Goal: Transaction & Acquisition: Purchase product/service

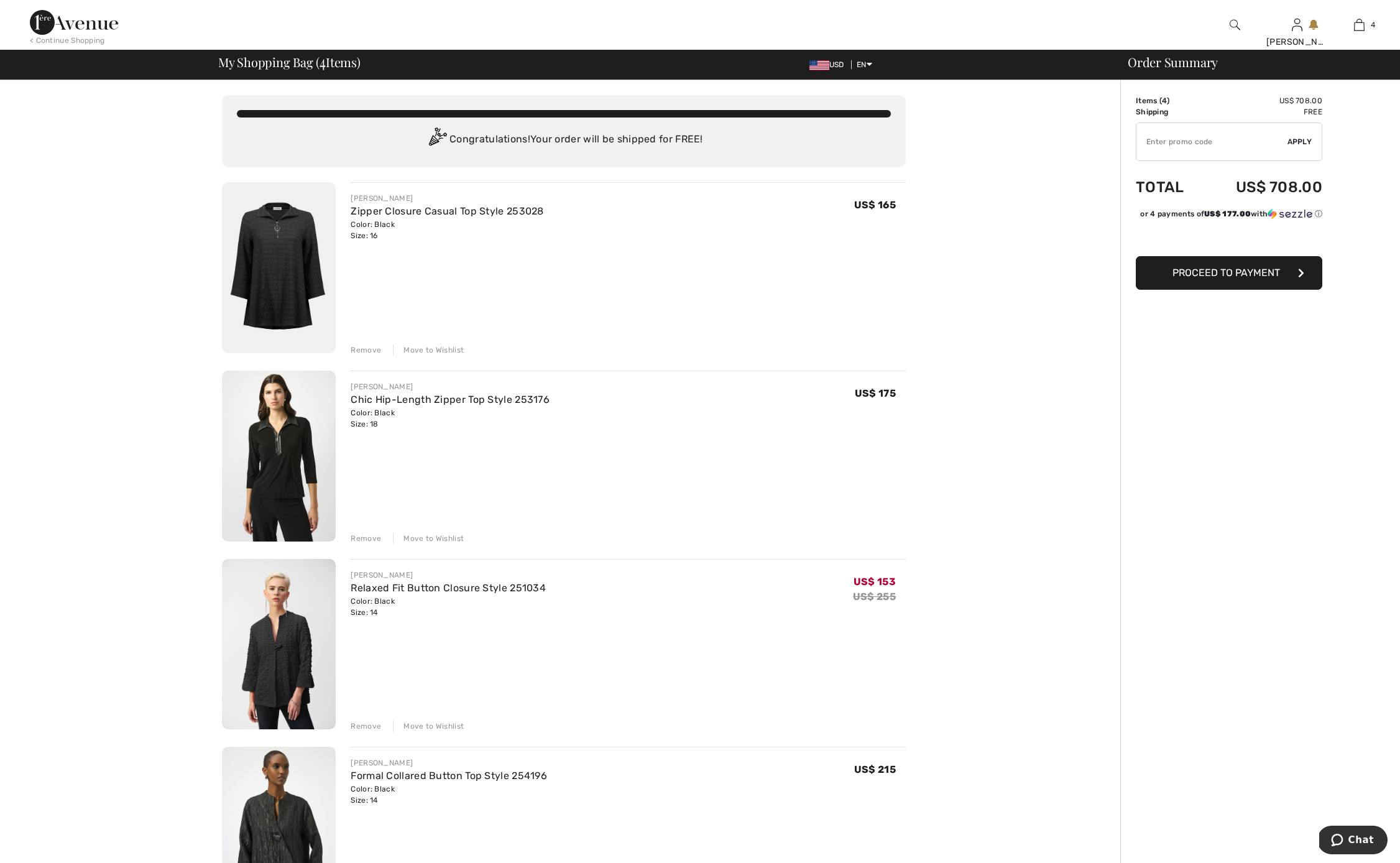
type input "SALEAVENUE"
type input "NEW15"
type input "SALEAVENUE"
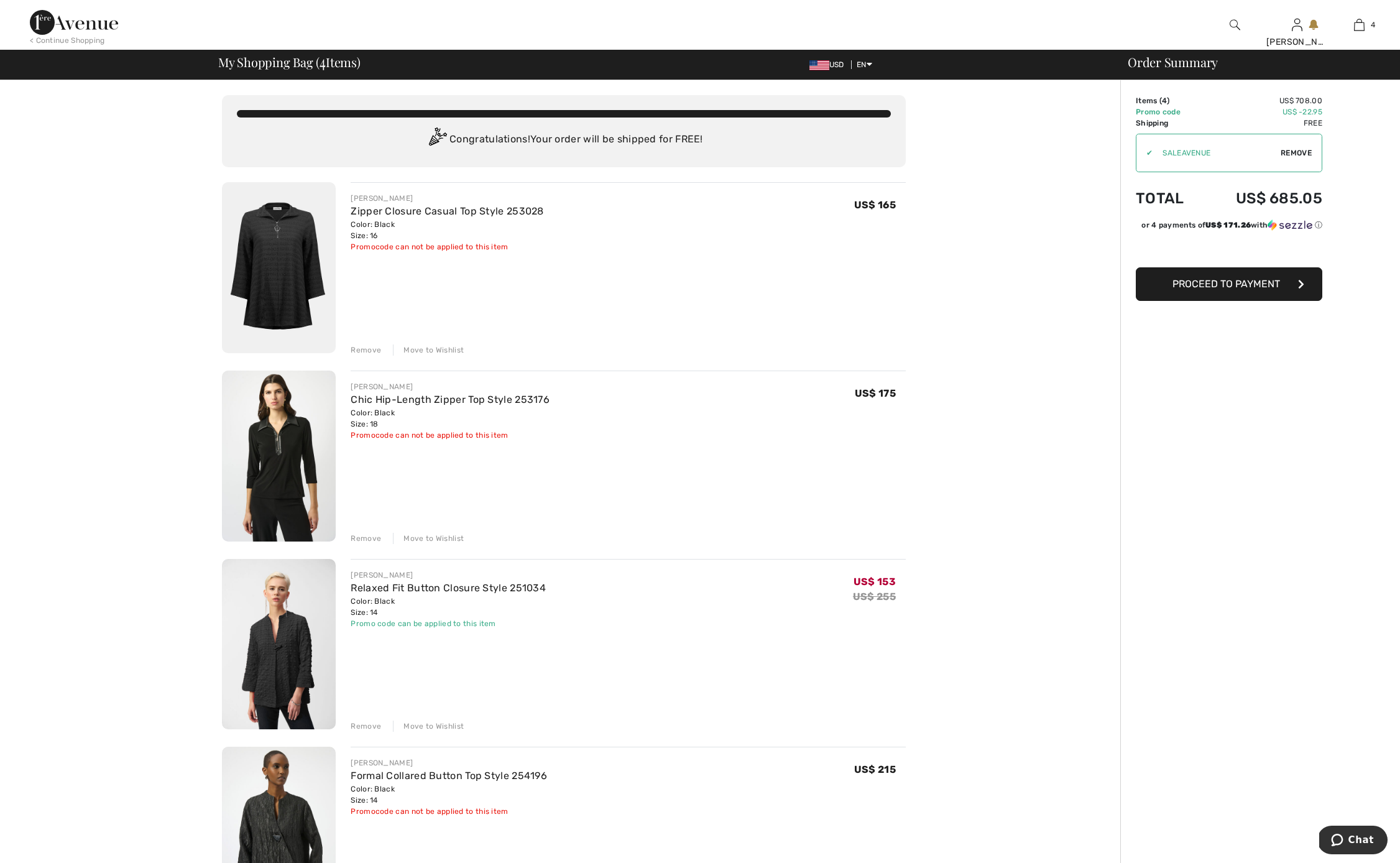
click at [47, 40] on div "< Continue Shopping" at bounding box center [68, 40] width 75 height 11
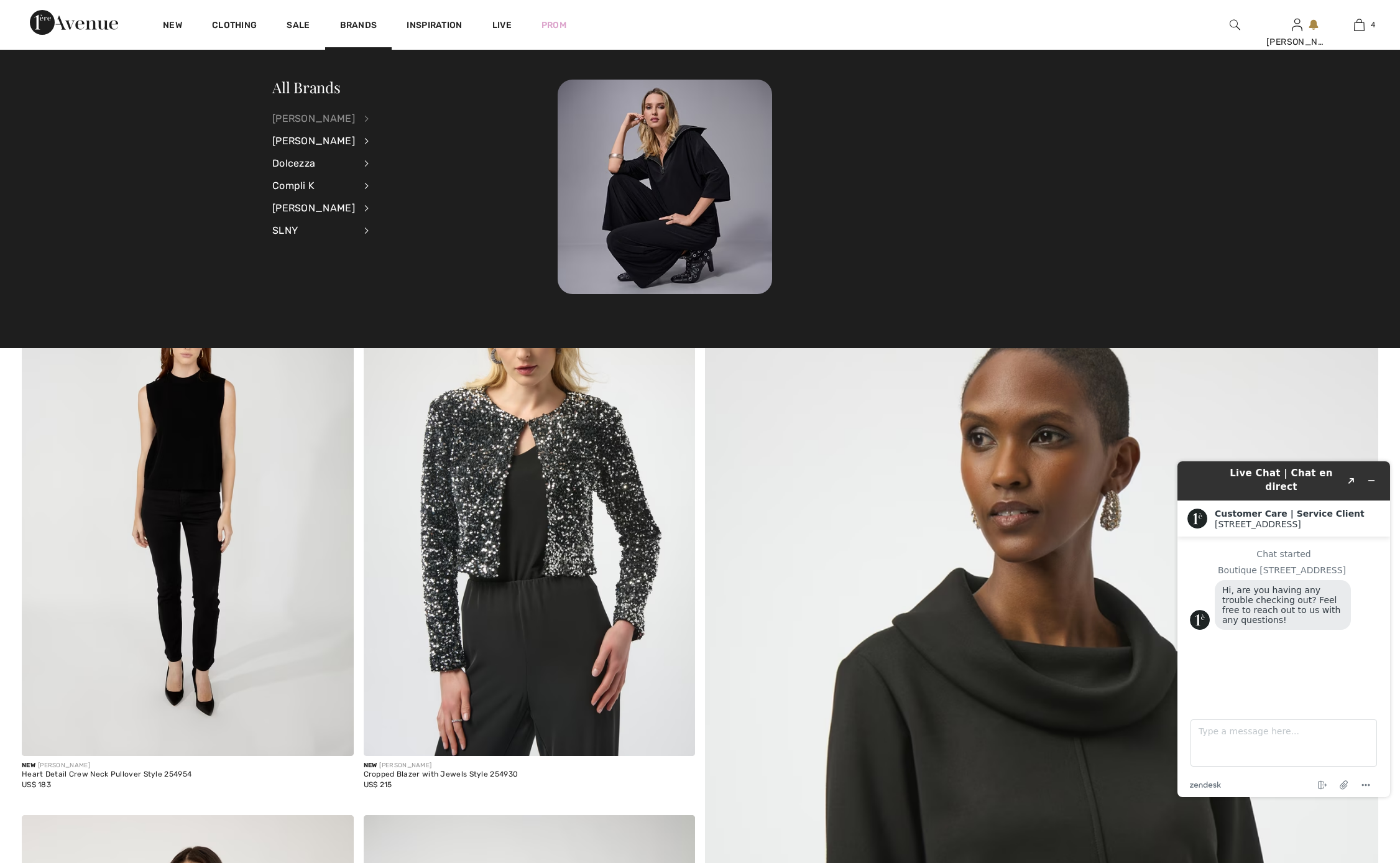
click at [321, 118] on div "[PERSON_NAME]" at bounding box center [314, 119] width 83 height 23
click at [401, 198] on link "Outerwear" at bounding box center [432, 200] width 96 height 21
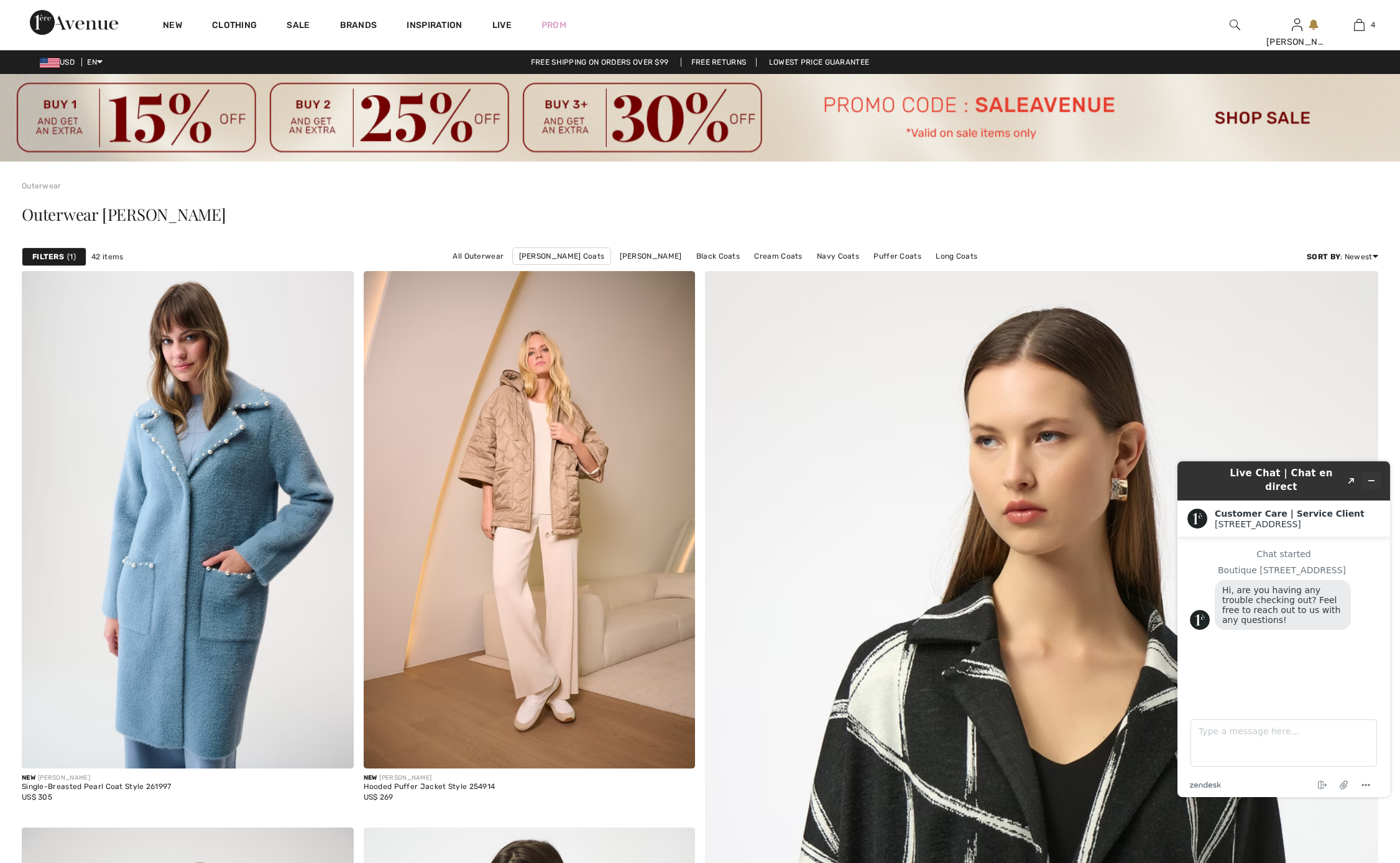
click at [1372, 476] on icon "Minimize widget" at bounding box center [1372, 480] width 8 height 8
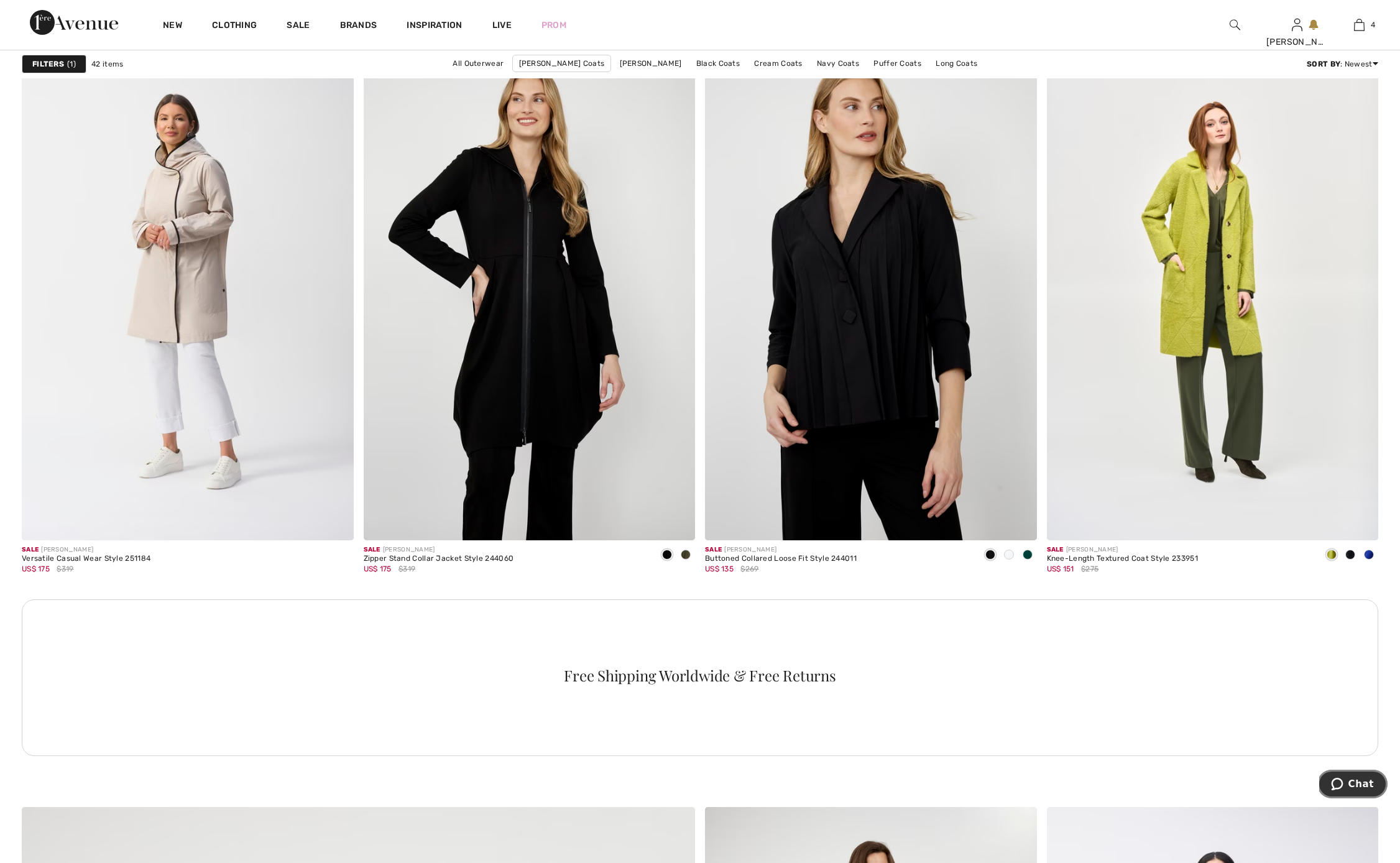
scroll to position [3766, 0]
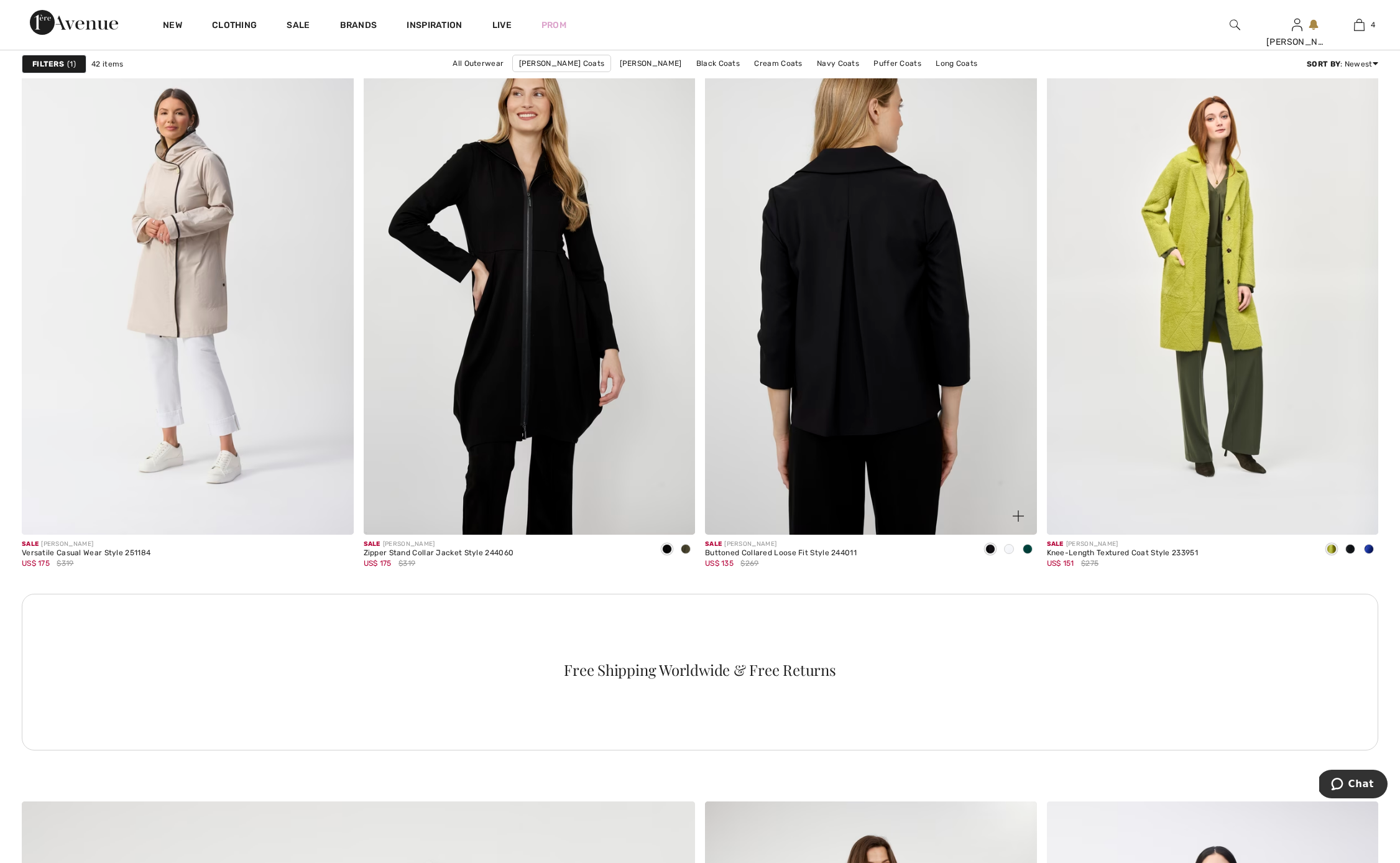
click at [876, 386] on img at bounding box center [871, 286] width 332 height 498
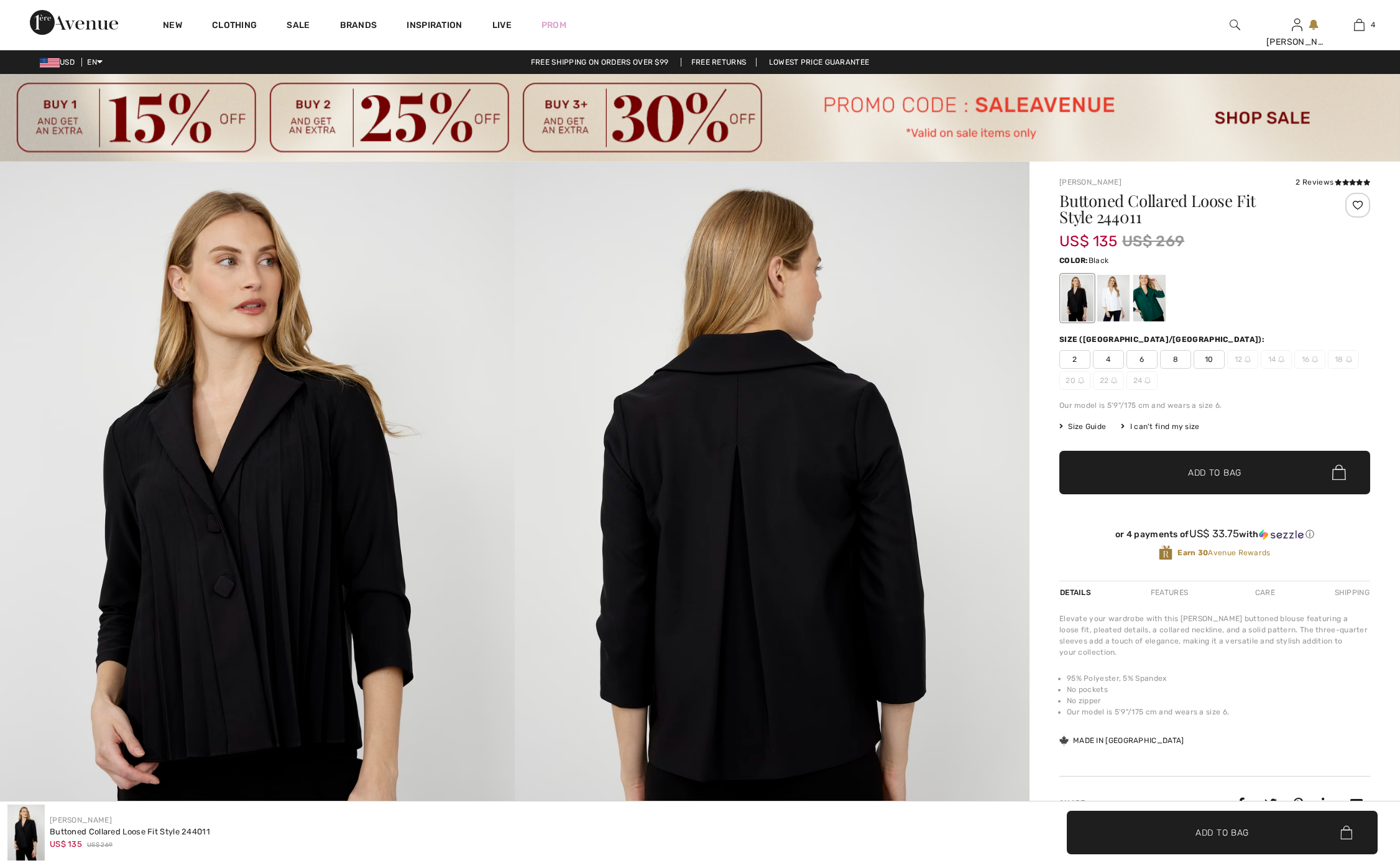
checkbox input "true"
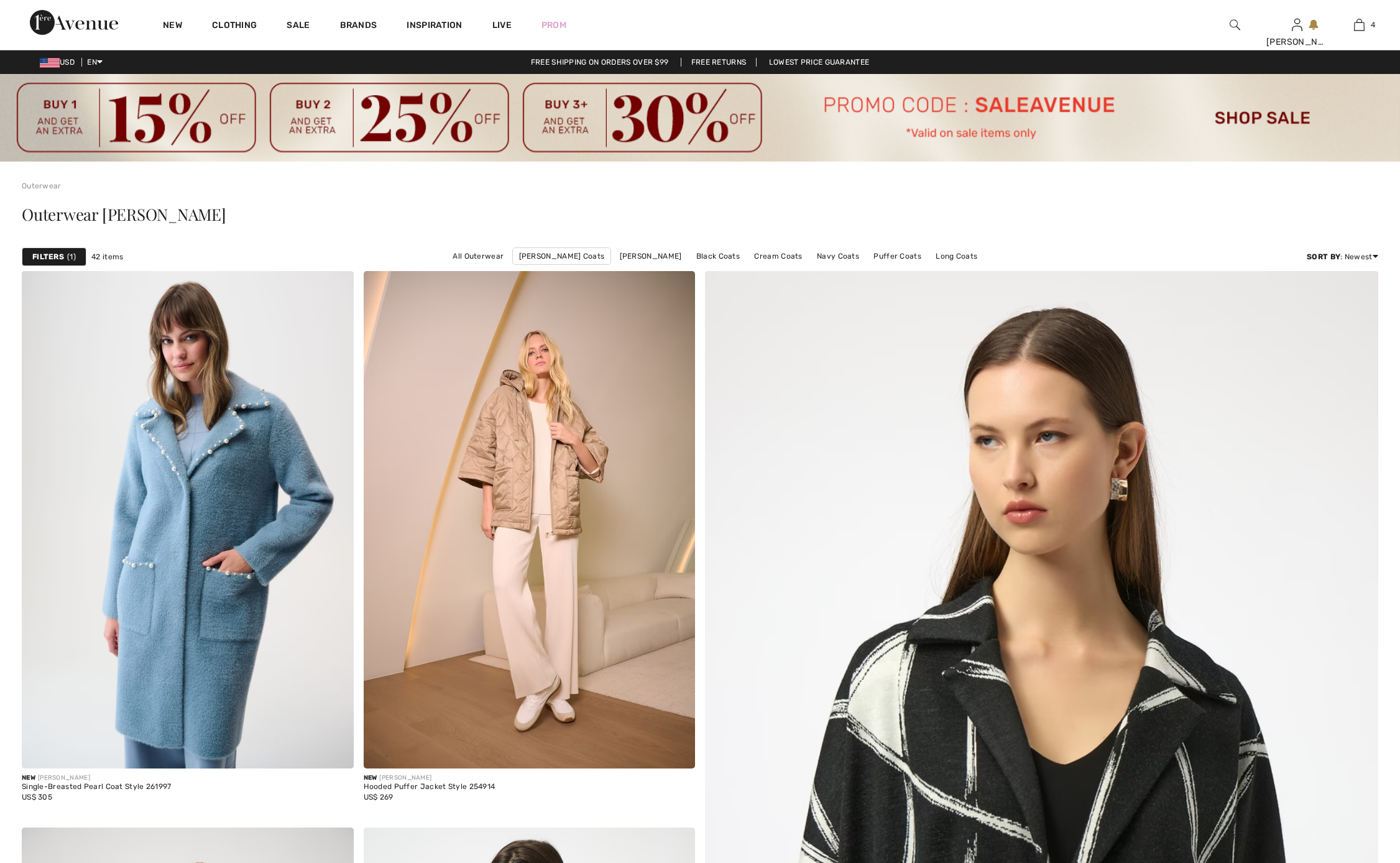
checkbox input "true"
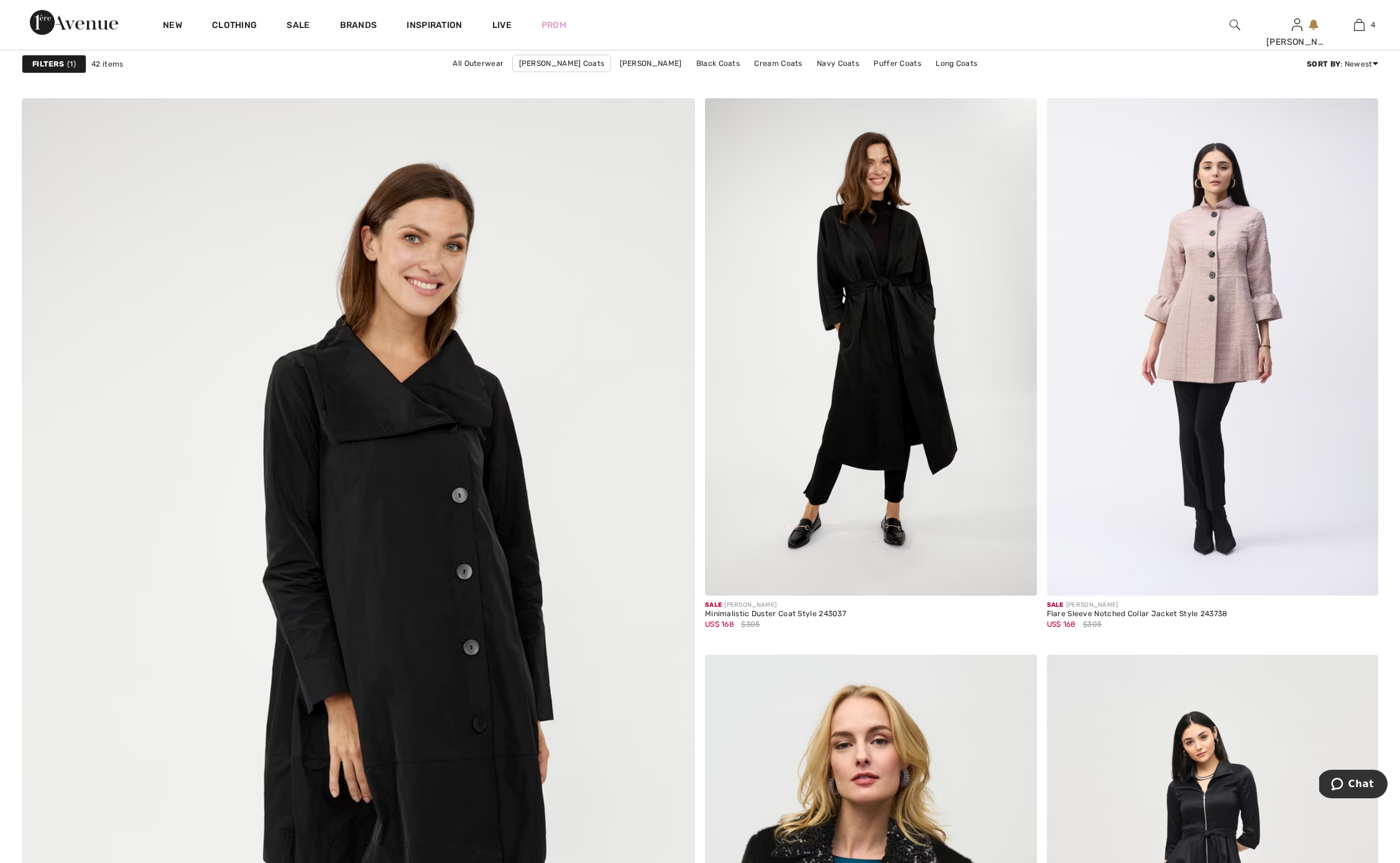
scroll to position [4503, 0]
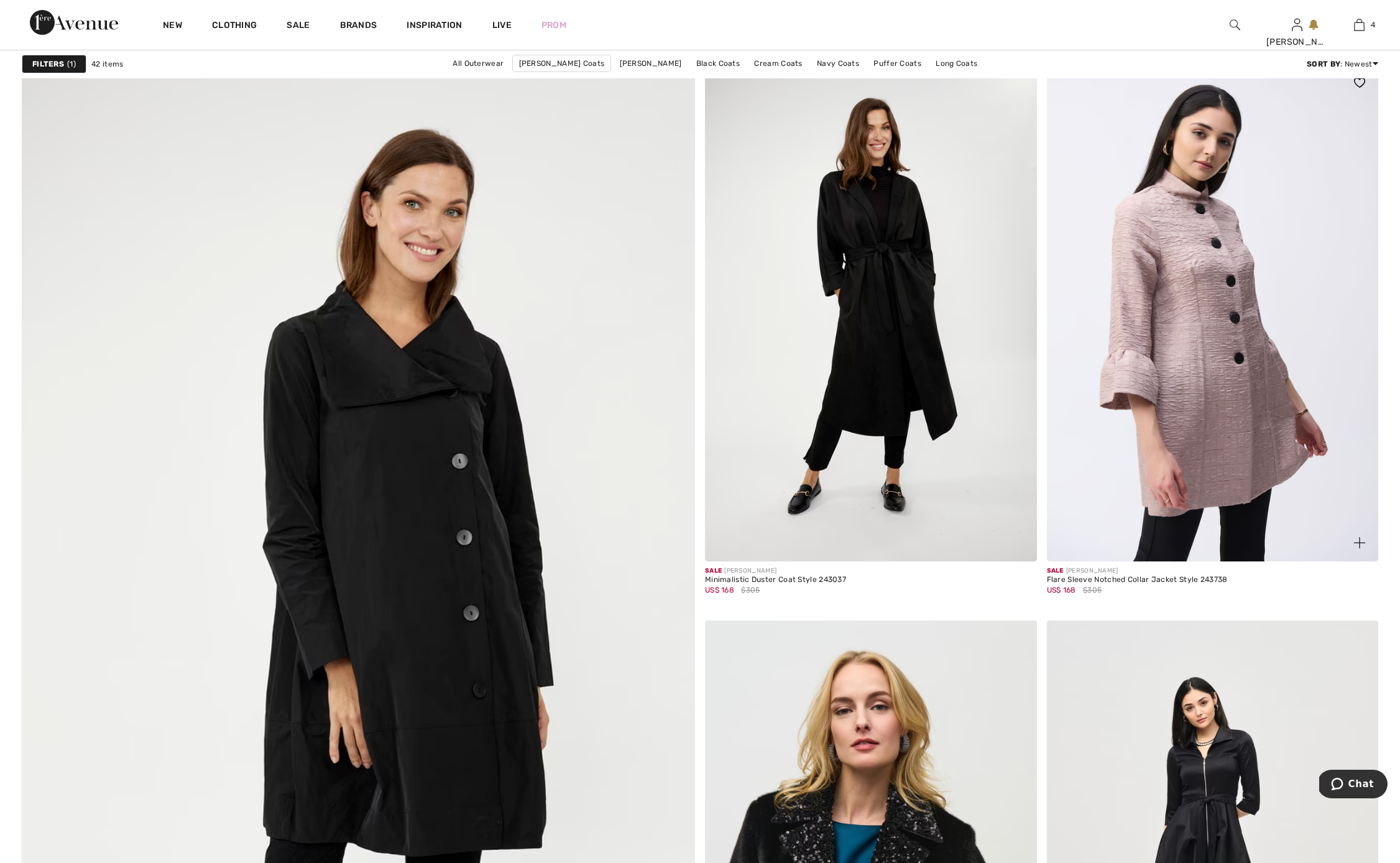
click at [1211, 384] on img at bounding box center [1213, 313] width 332 height 498
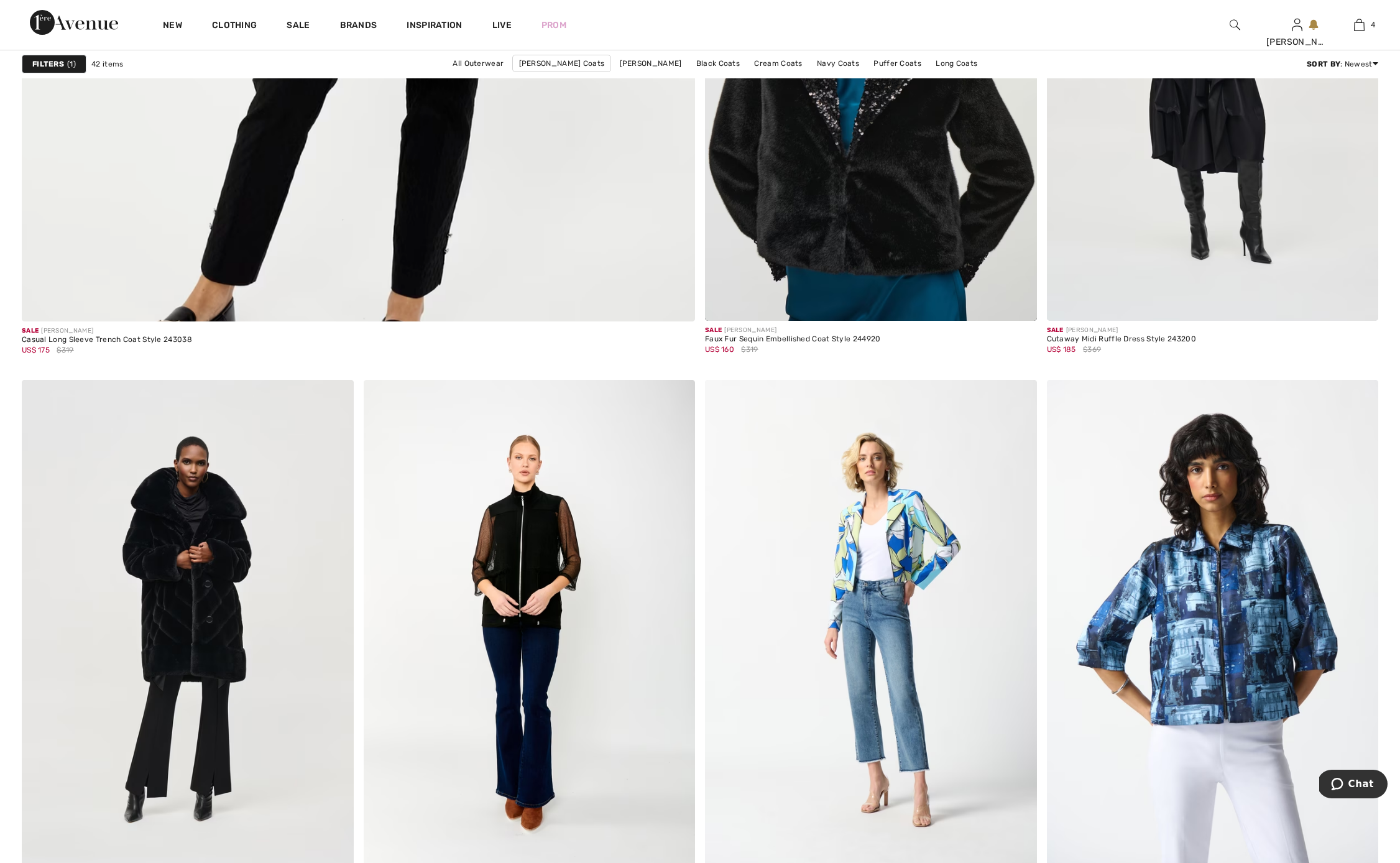
scroll to position [5294, 0]
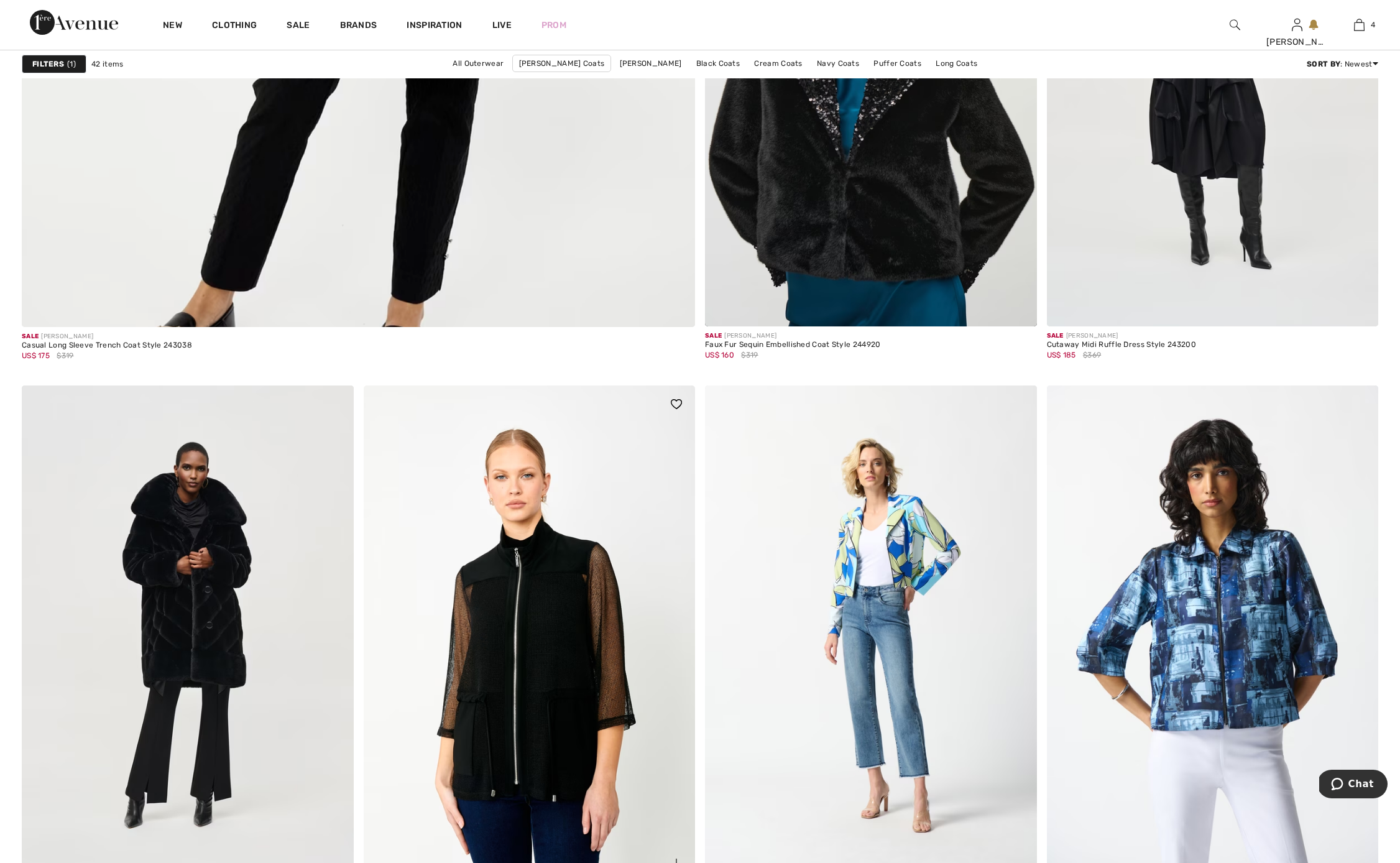
click at [541, 685] on img at bounding box center [529, 634] width 332 height 498
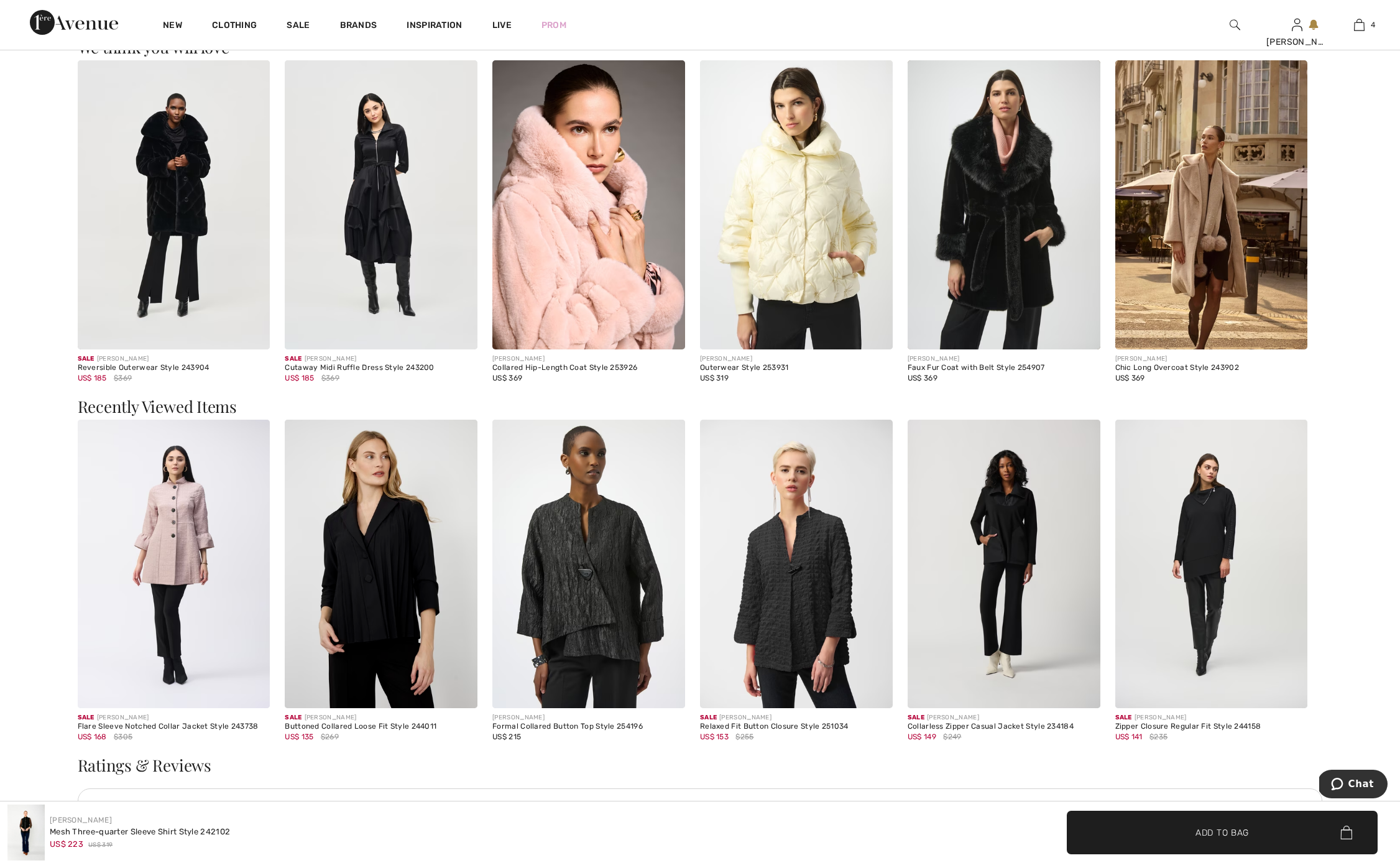
scroll to position [1796, 0]
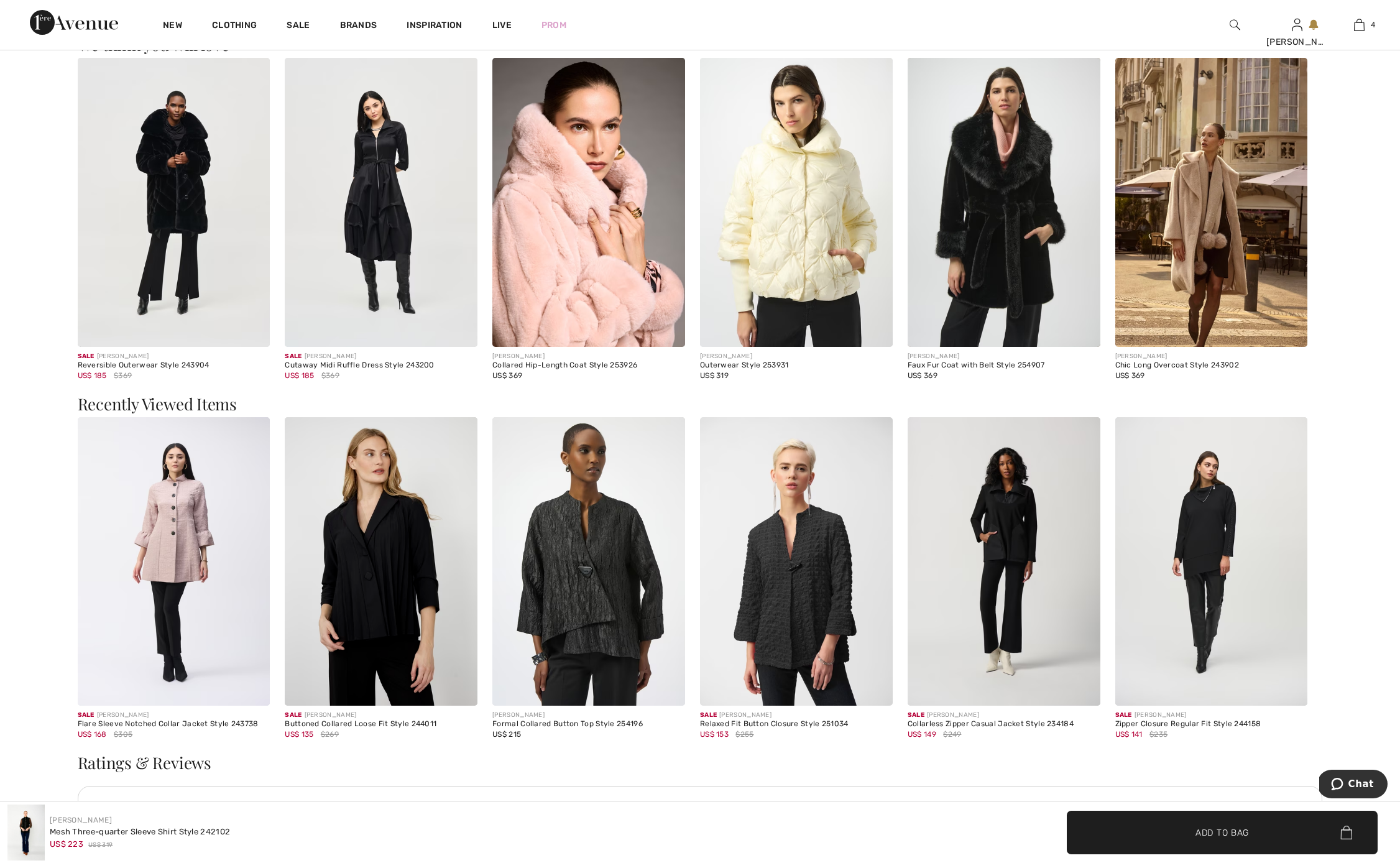
click at [1025, 537] on img at bounding box center [1004, 562] width 192 height 289
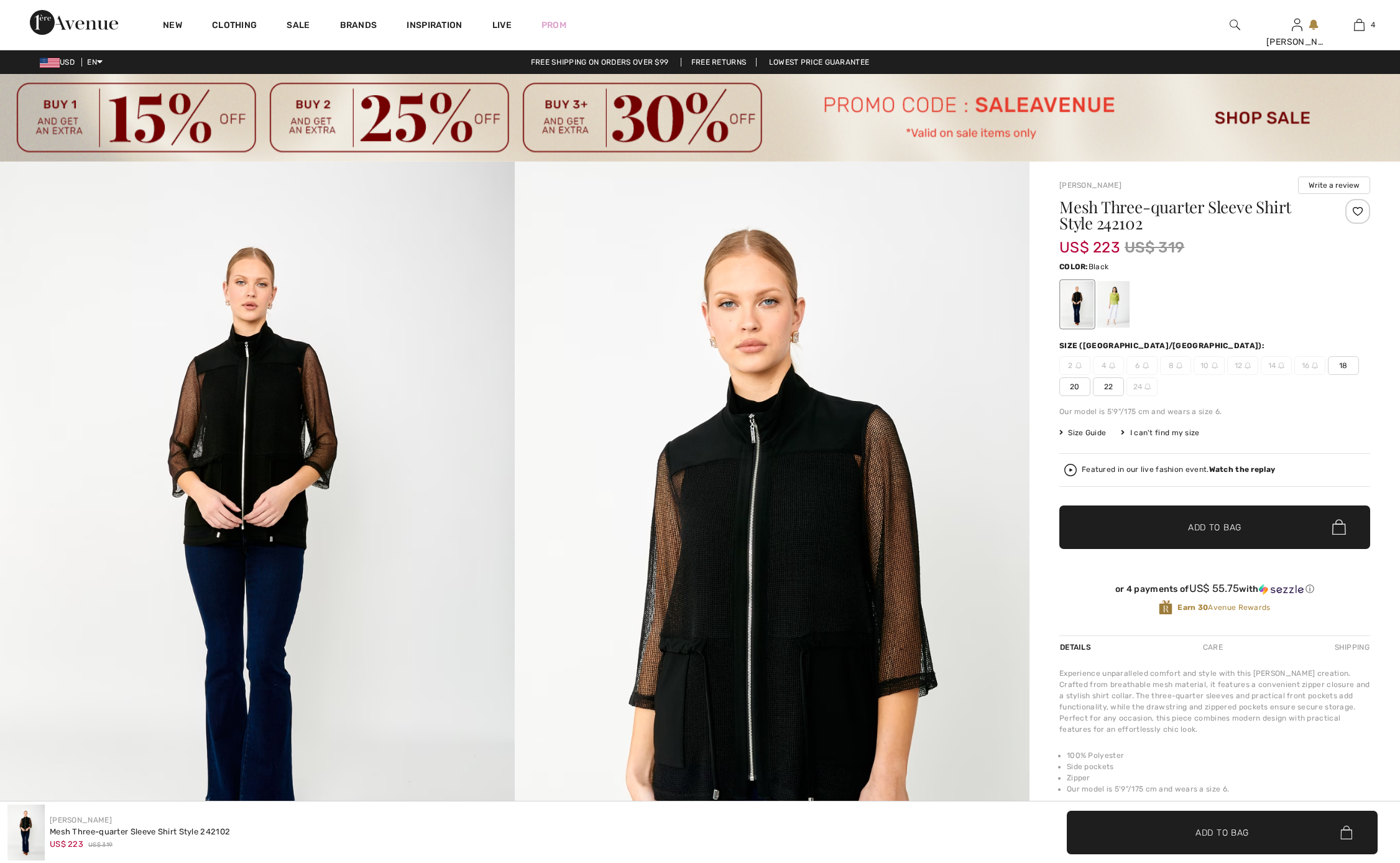
checkbox input "true"
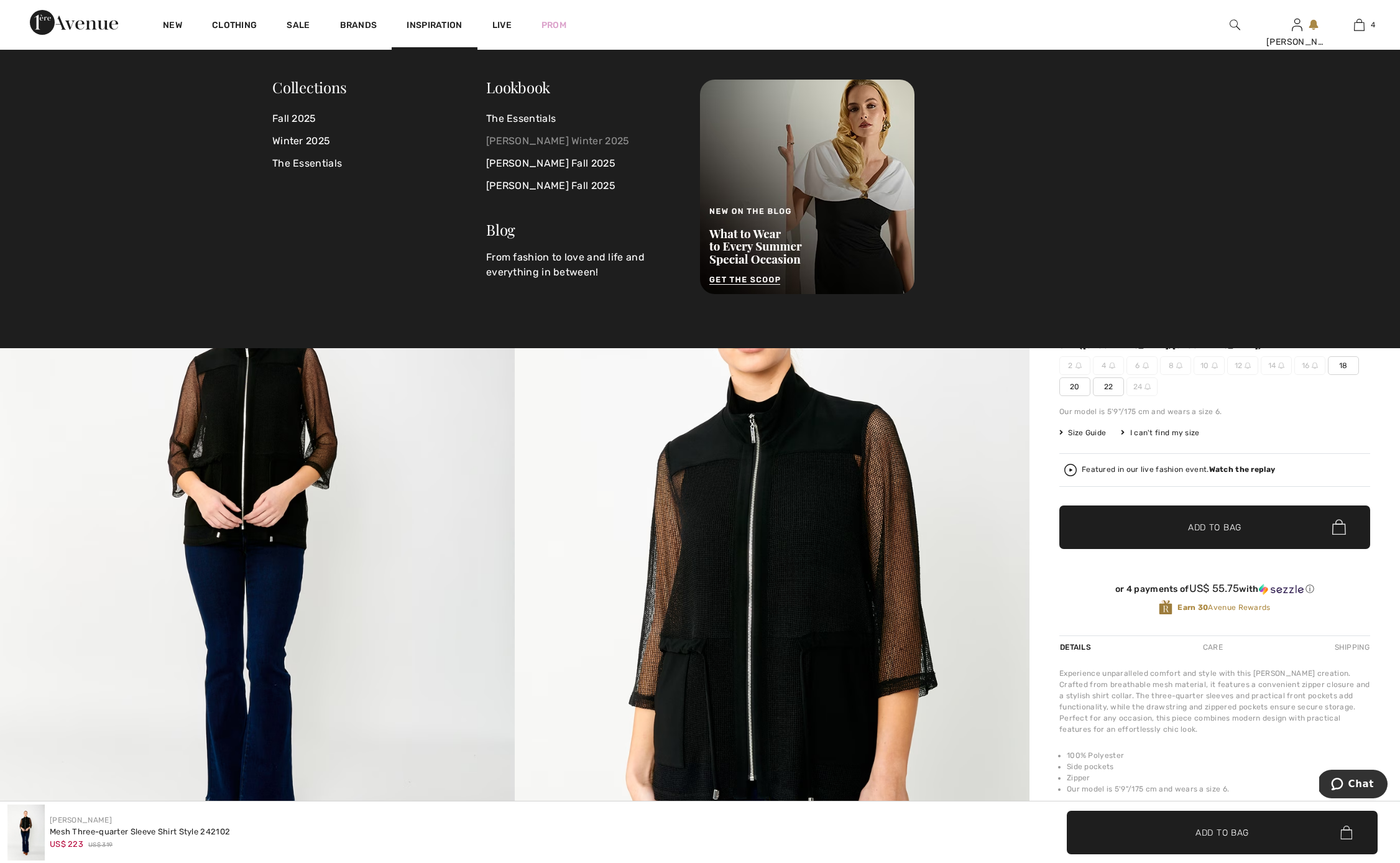
click at [575, 141] on link "[PERSON_NAME] Winter 2025" at bounding box center [585, 140] width 199 height 23
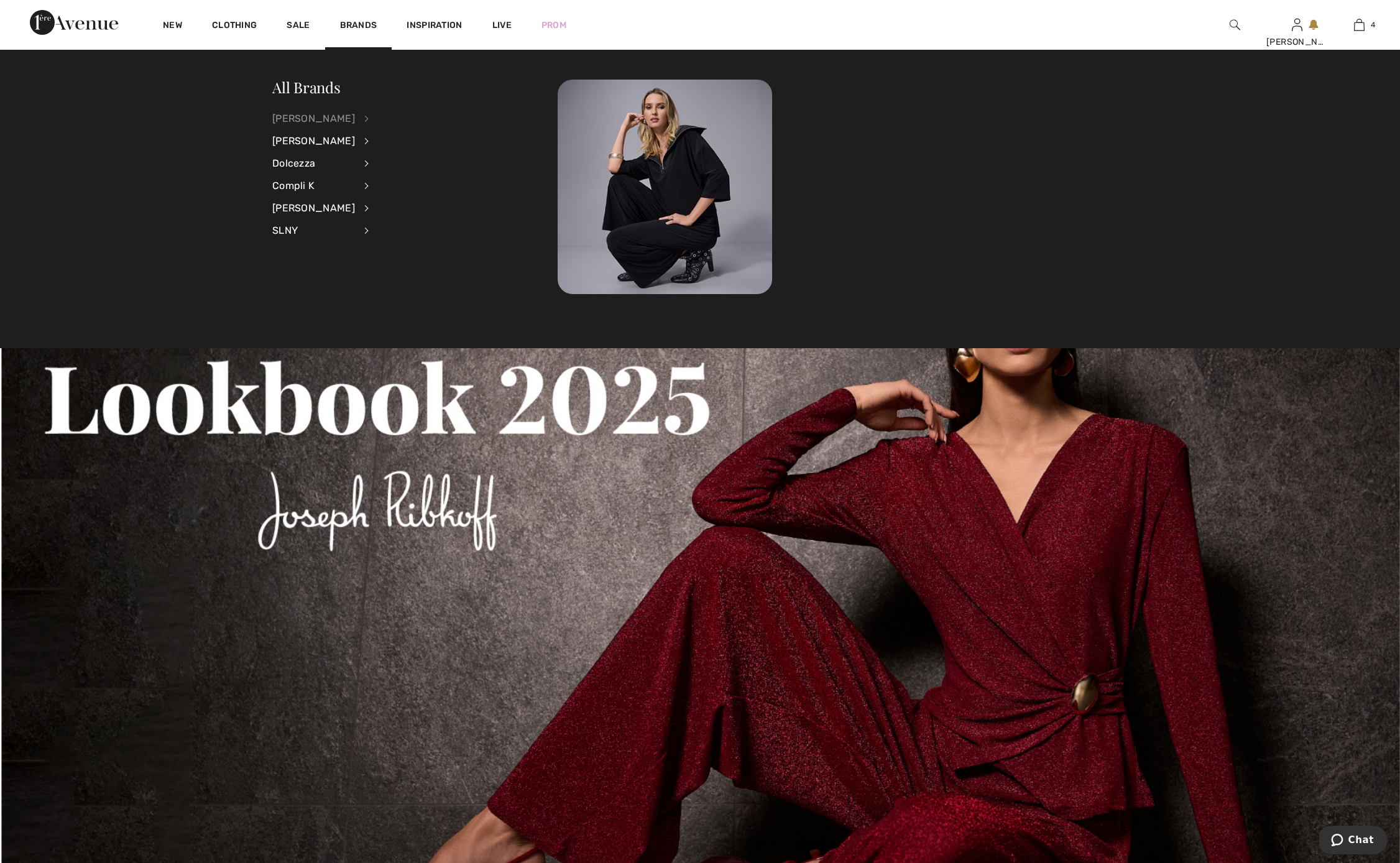
click at [325, 117] on div "[PERSON_NAME]" at bounding box center [314, 119] width 83 height 23
click at [452, 260] on link "Sweaters & Cardigans" at bounding box center [432, 261] width 96 height 21
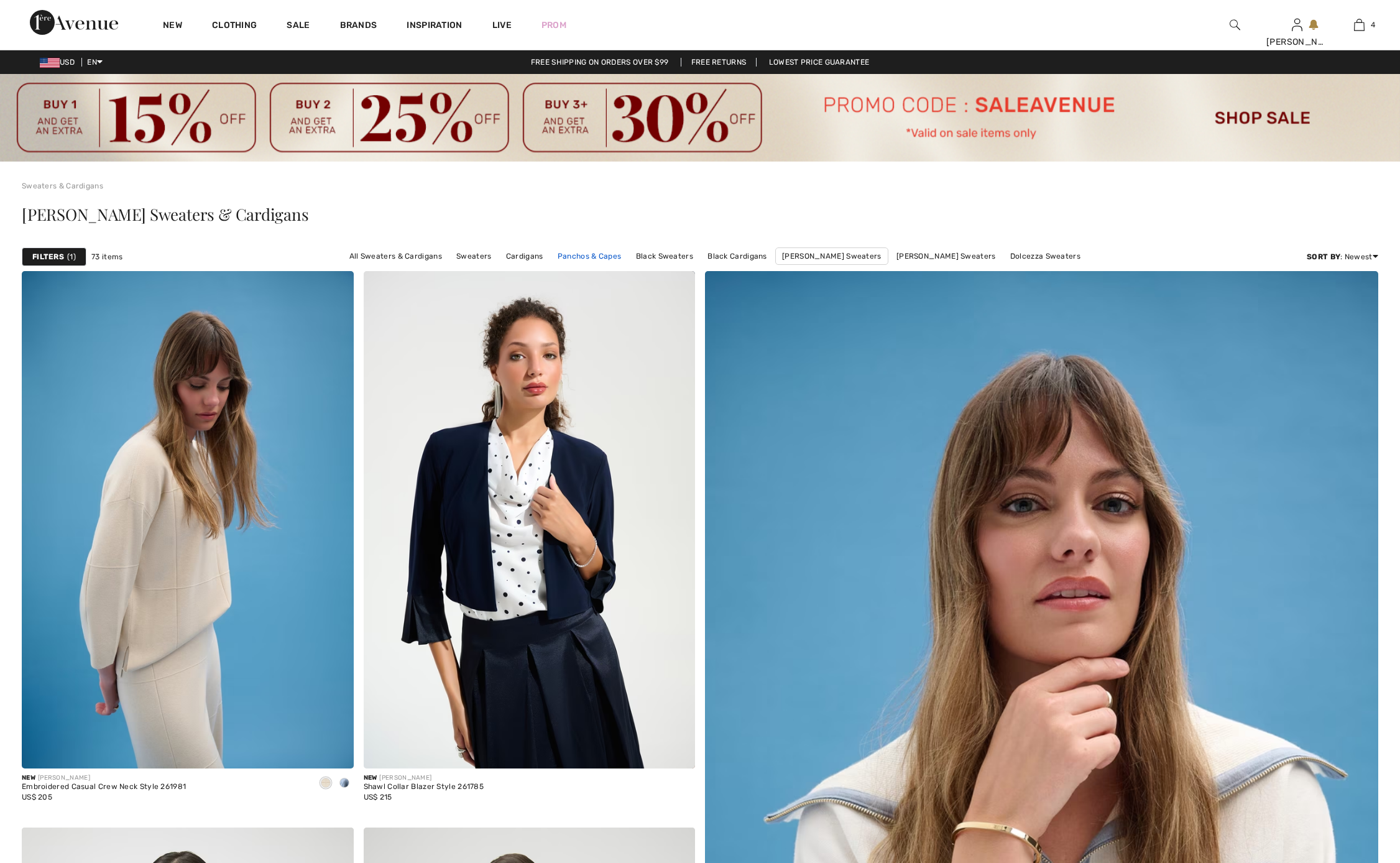
checkbox input "true"
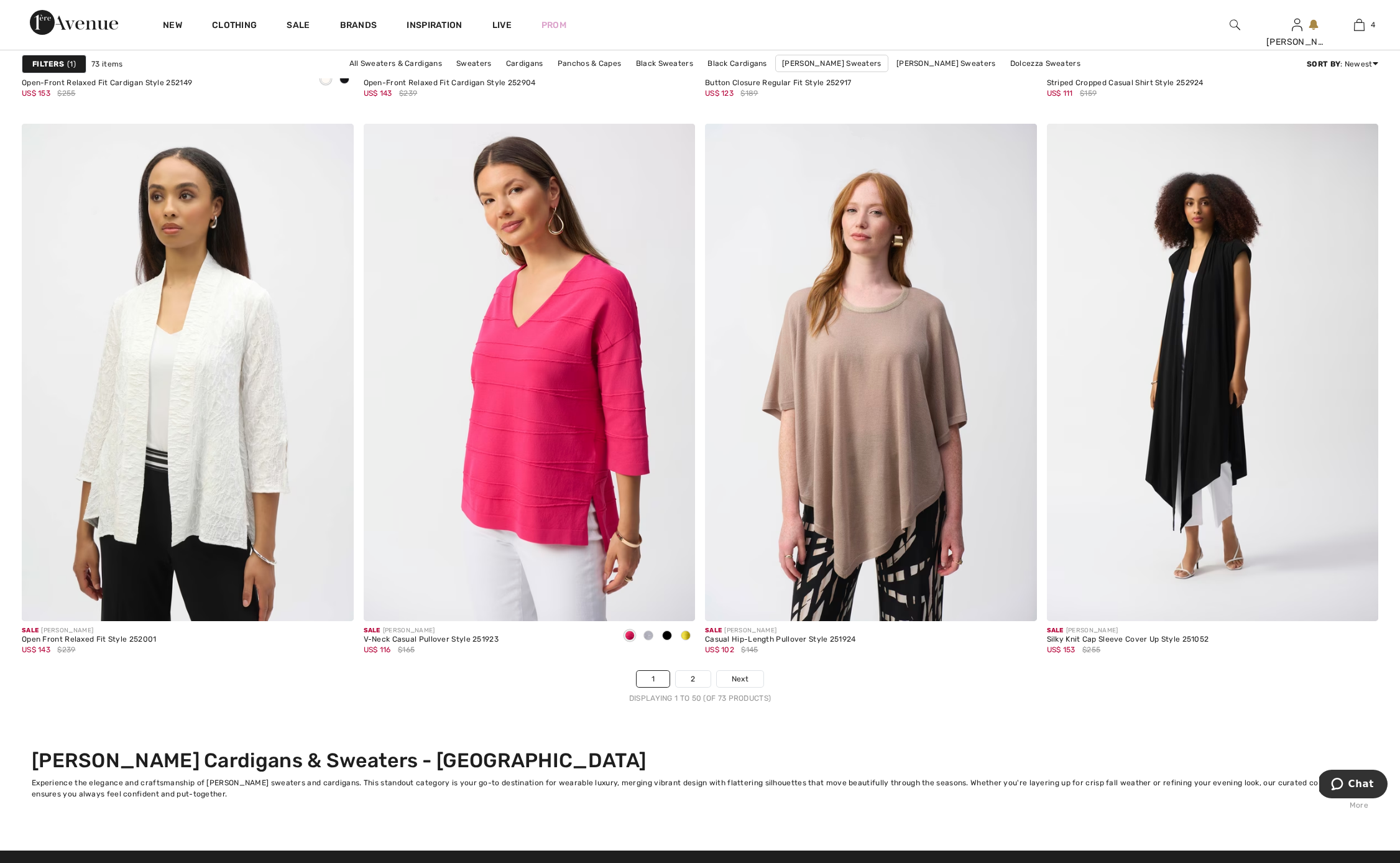
scroll to position [7991, 0]
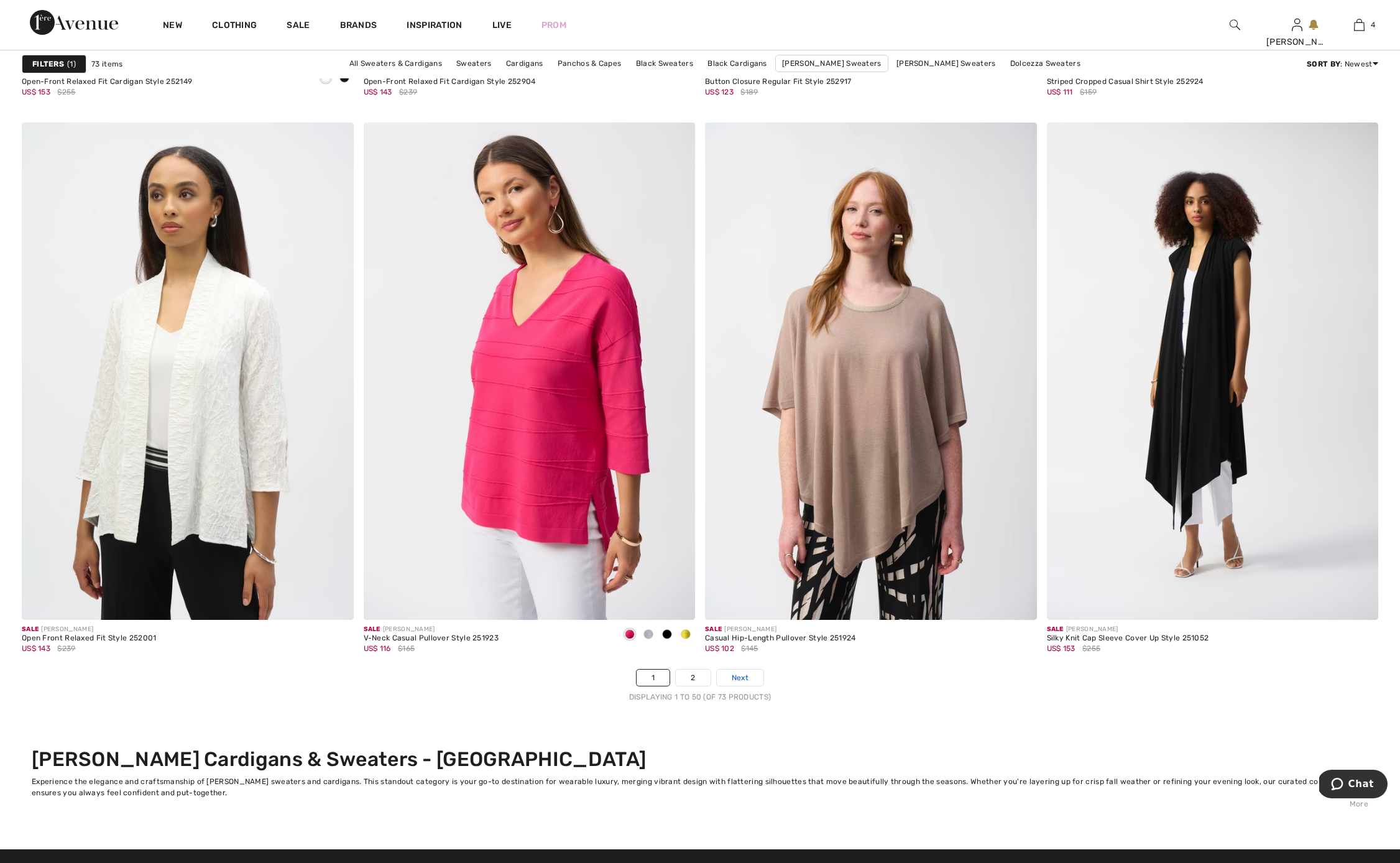
click at [751, 679] on link "Next" at bounding box center [740, 677] width 47 height 16
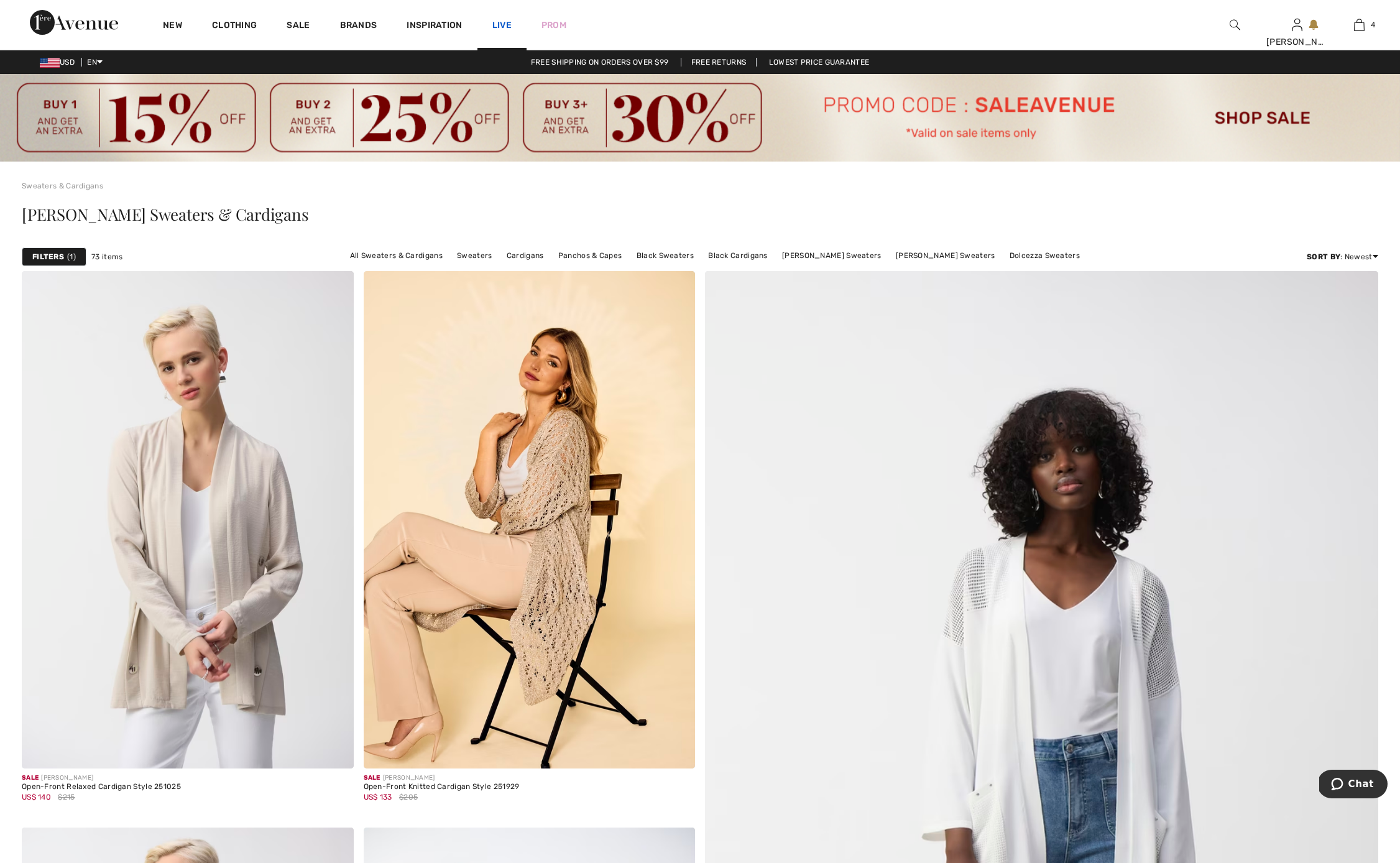
click at [500, 23] on link "Live" at bounding box center [502, 25] width 19 height 13
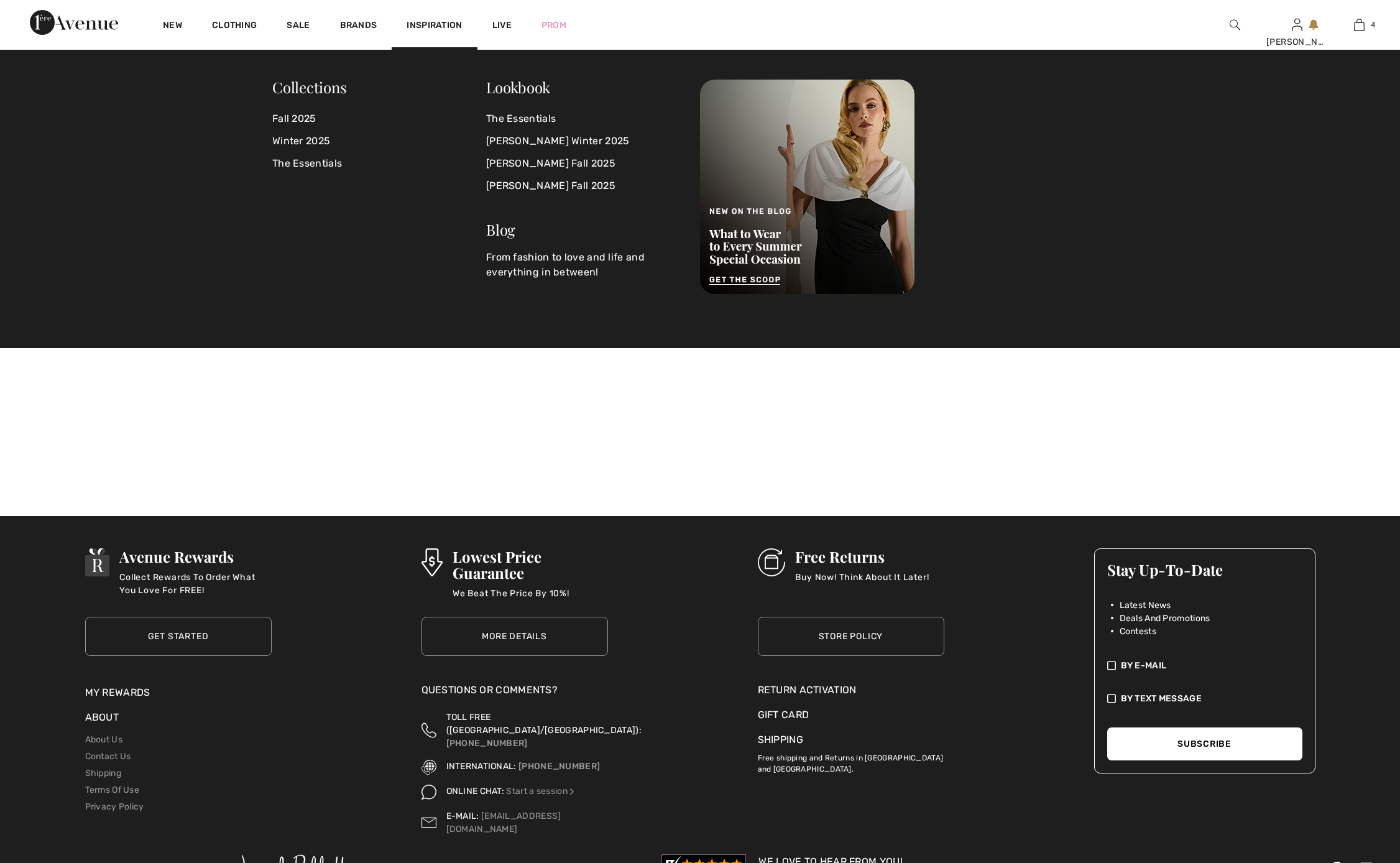
checkbox input "true"
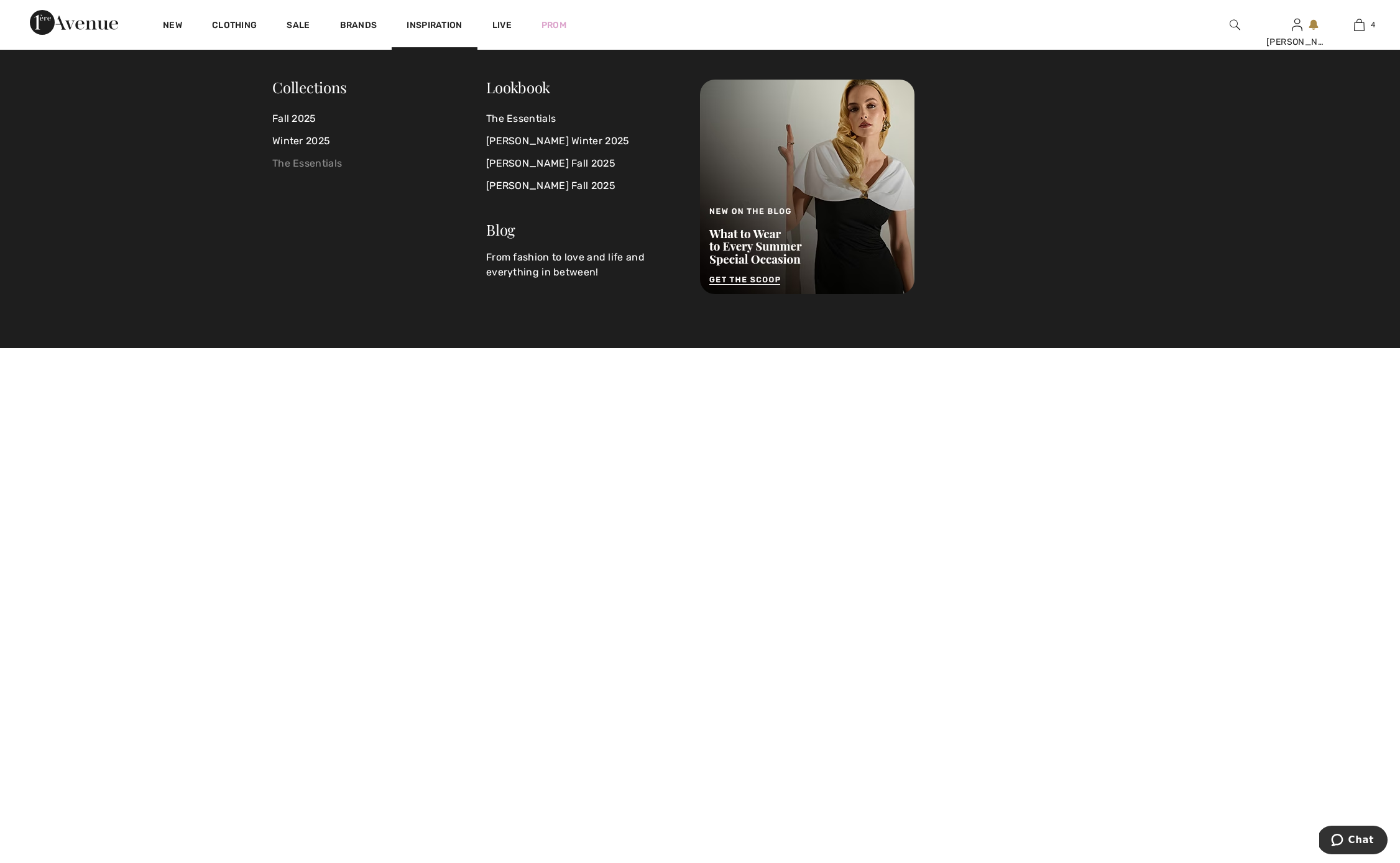
click at [321, 162] on link "The Essentials" at bounding box center [380, 163] width 214 height 23
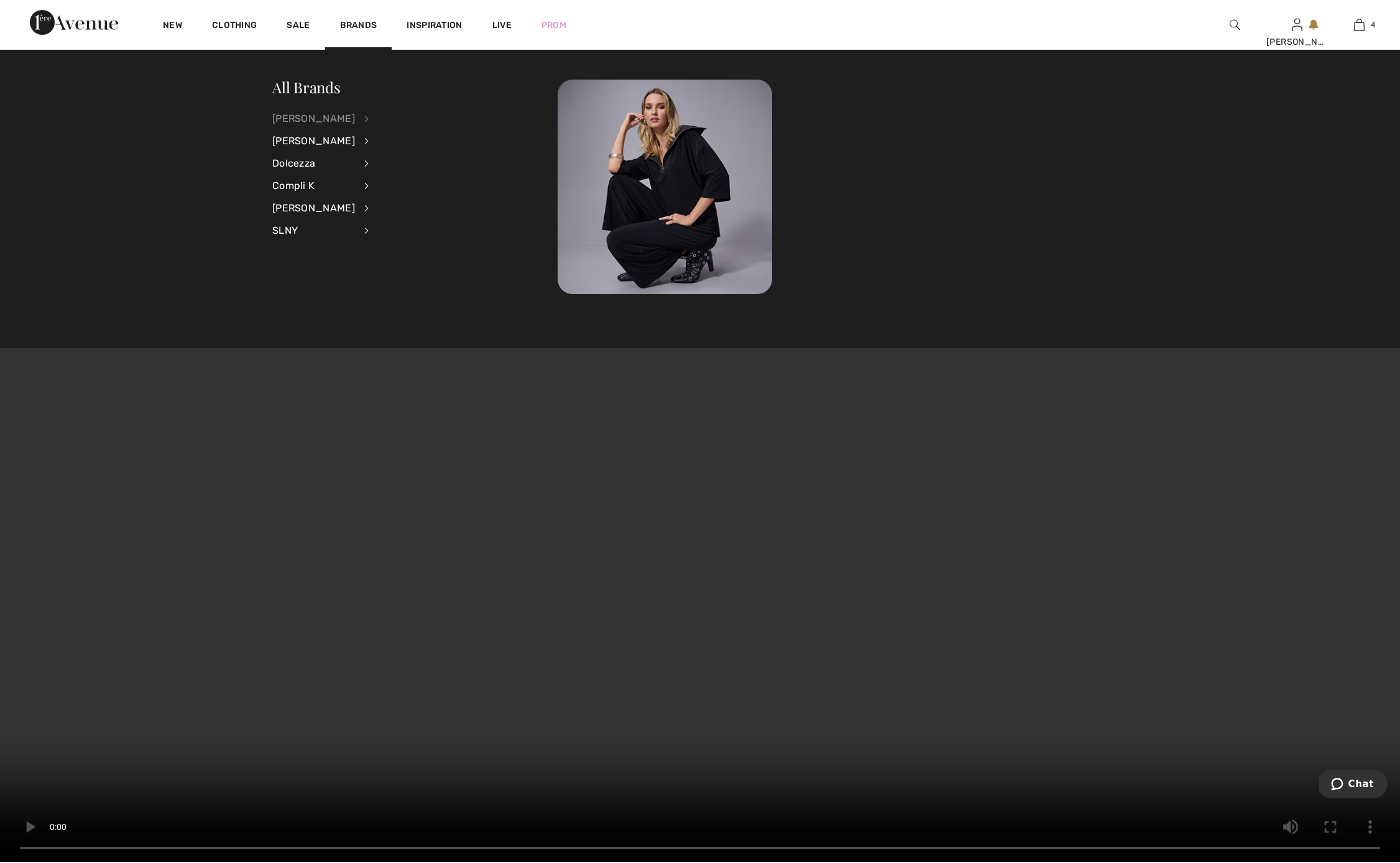
click at [323, 117] on div "[PERSON_NAME]" at bounding box center [314, 119] width 83 height 23
click at [389, 282] on link "Tops" at bounding box center [432, 282] width 96 height 21
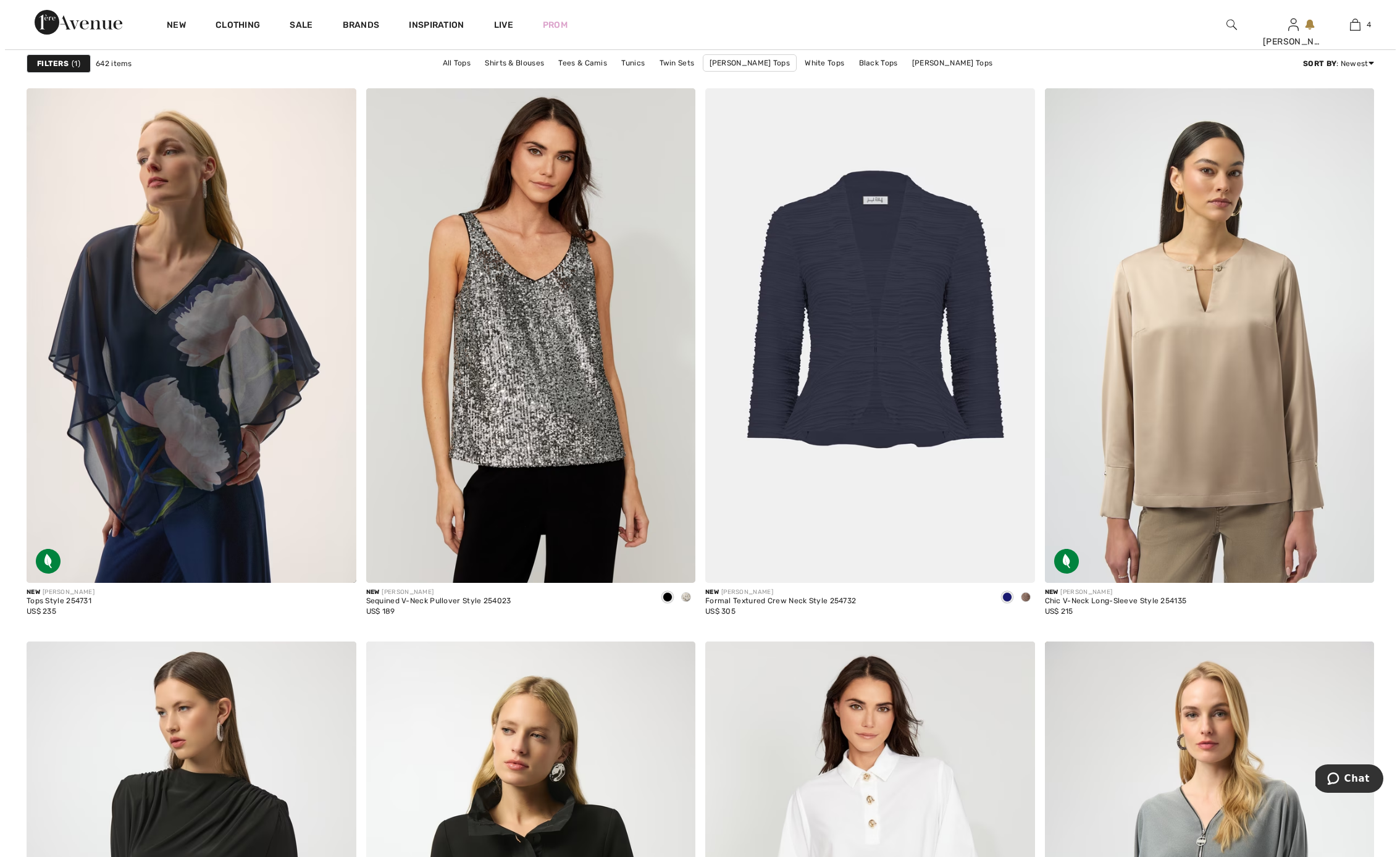
scroll to position [3201, 0]
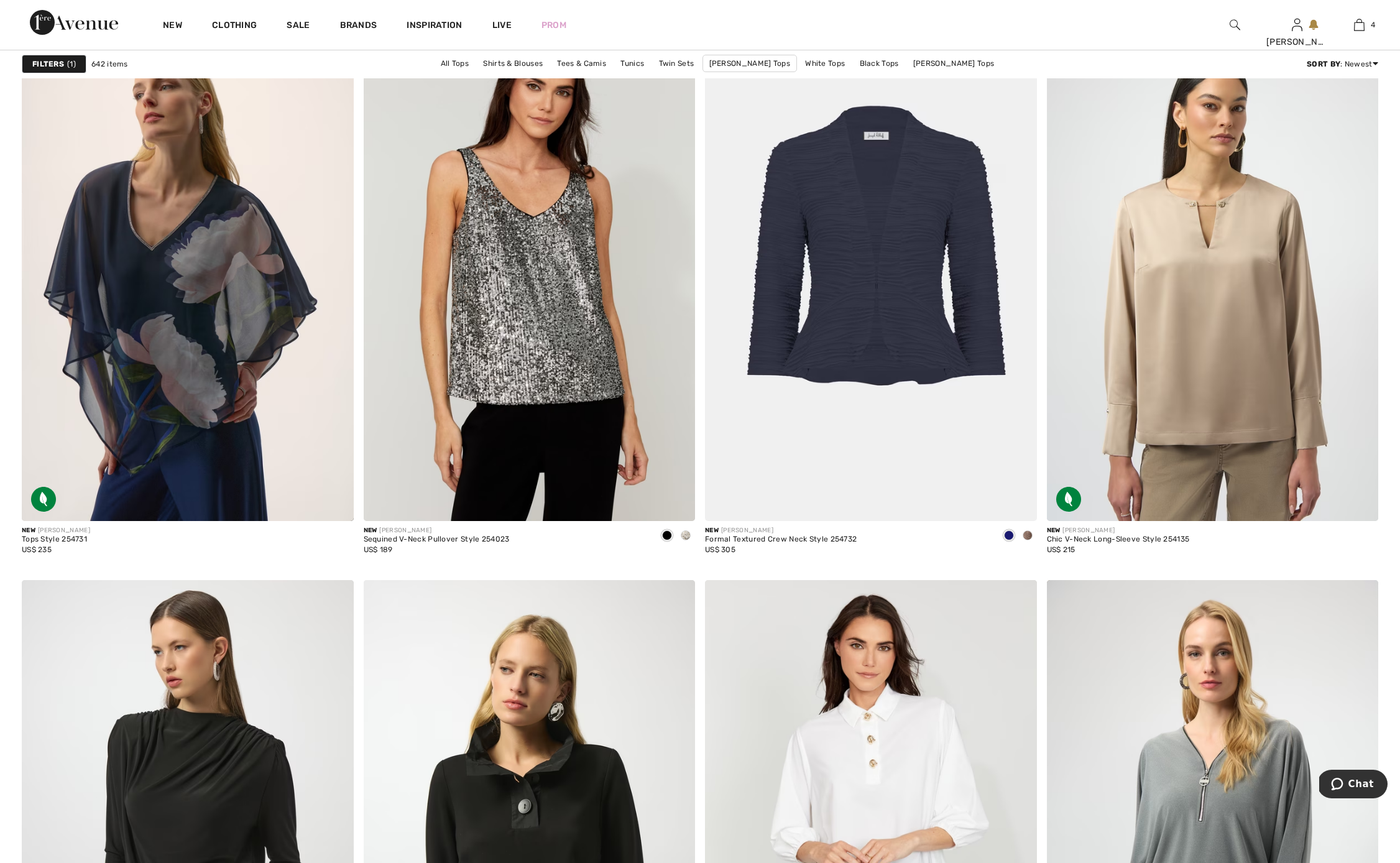
click at [47, 64] on strong "Filters" at bounding box center [49, 64] width 32 height 11
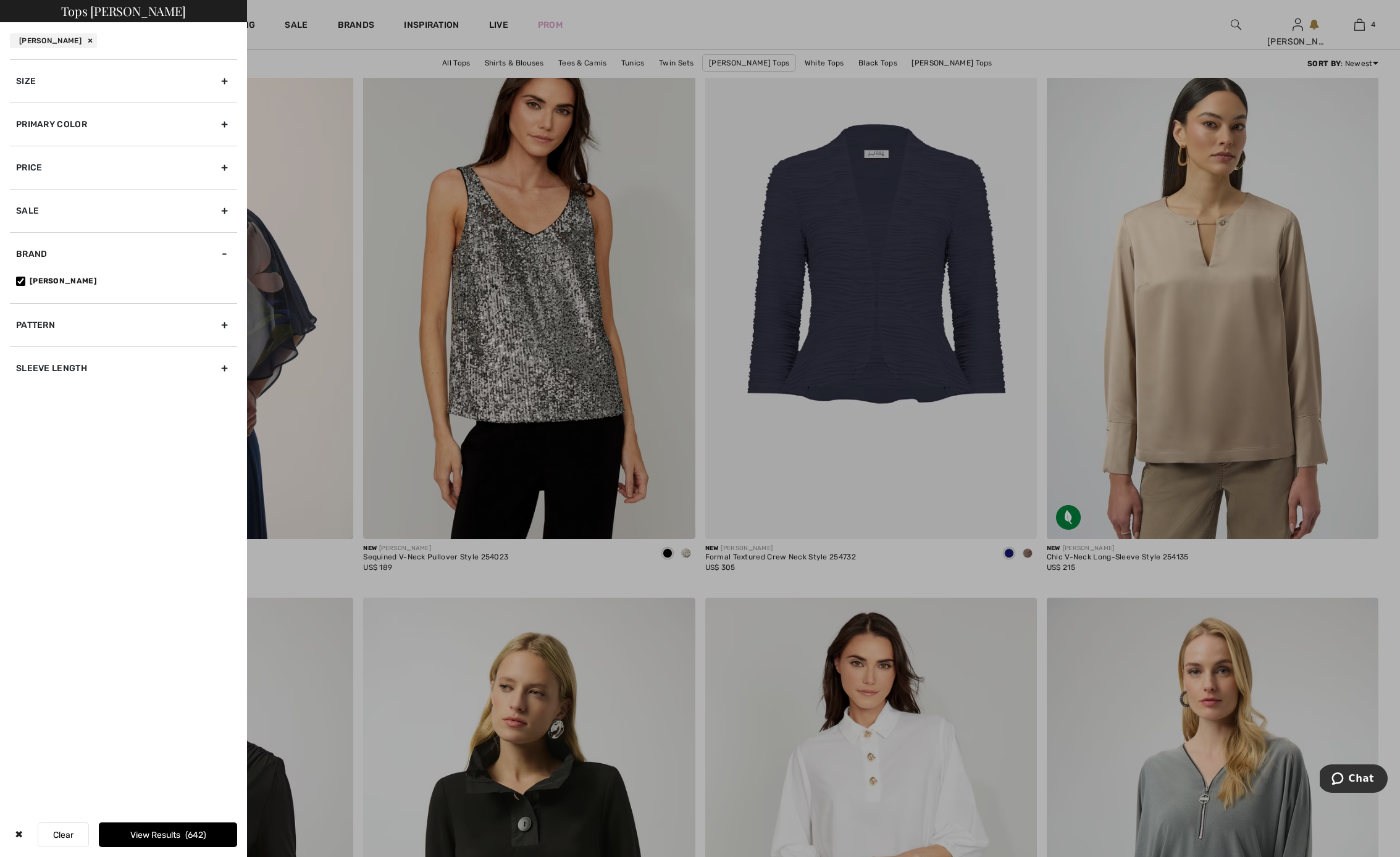
click at [225, 123] on div "Primary Color" at bounding box center [124, 124] width 228 height 43
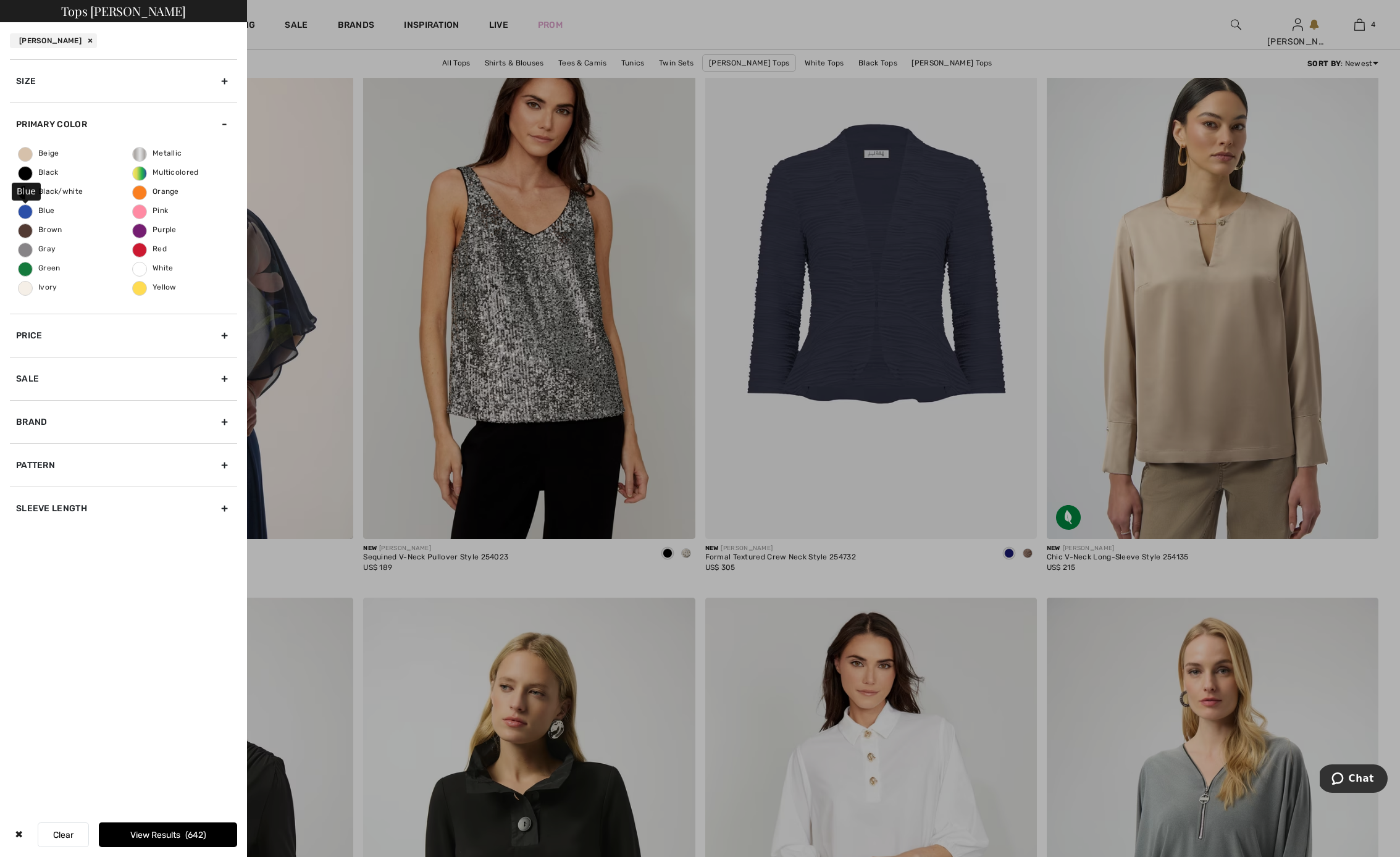
click at [25, 211] on span "Blue" at bounding box center [36, 210] width 36 height 8
click at [0, 0] on input "Blue" at bounding box center [0, 0] width 0 height 0
click at [25, 211] on label "Blue" at bounding box center [26, 212] width 15 height 15
click at [0, 0] on input "Blue" at bounding box center [0, 0] width 0 height 0
click at [149, 833] on button "View Results 642" at bounding box center [168, 835] width 138 height 25
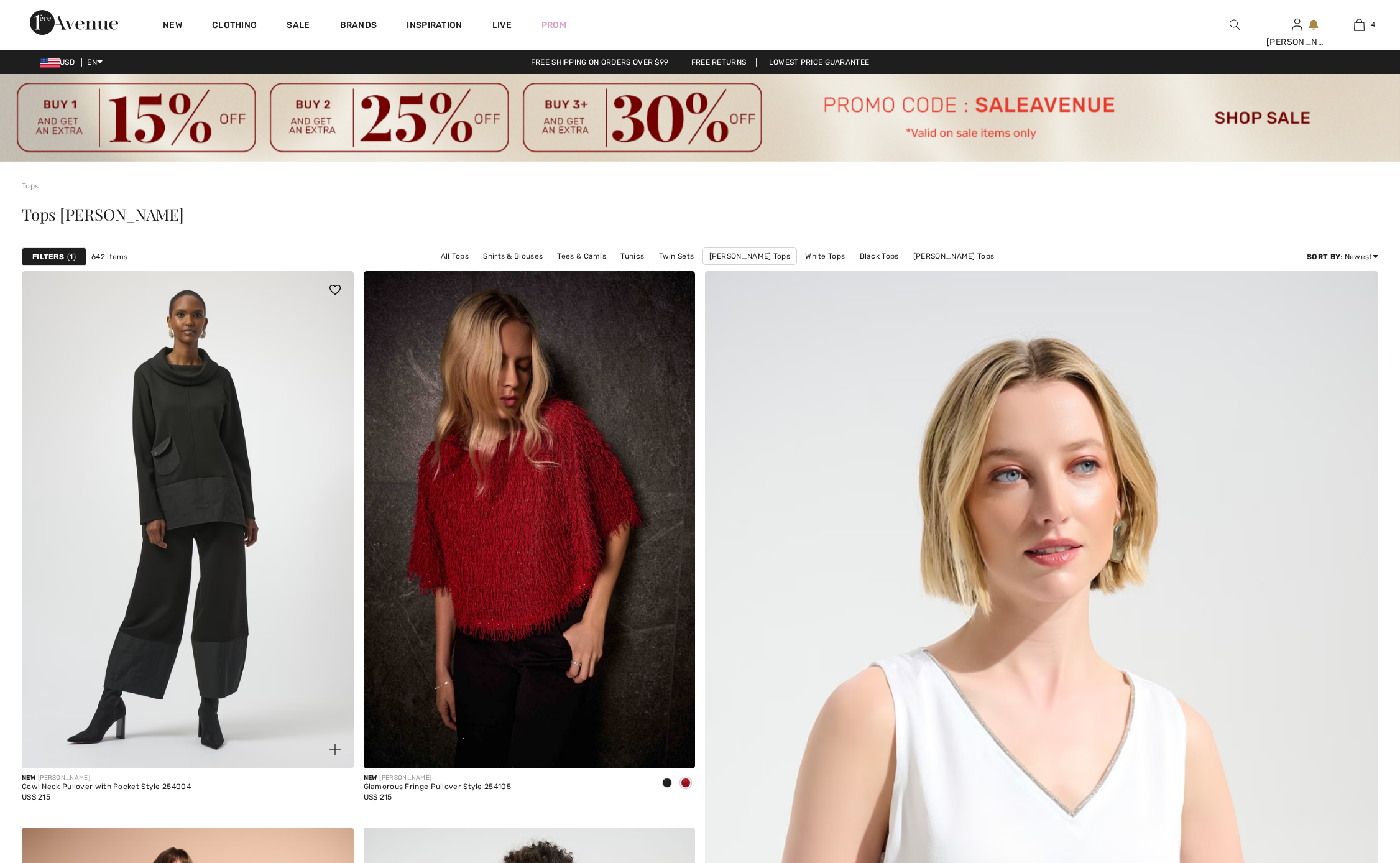
checkbox input "true"
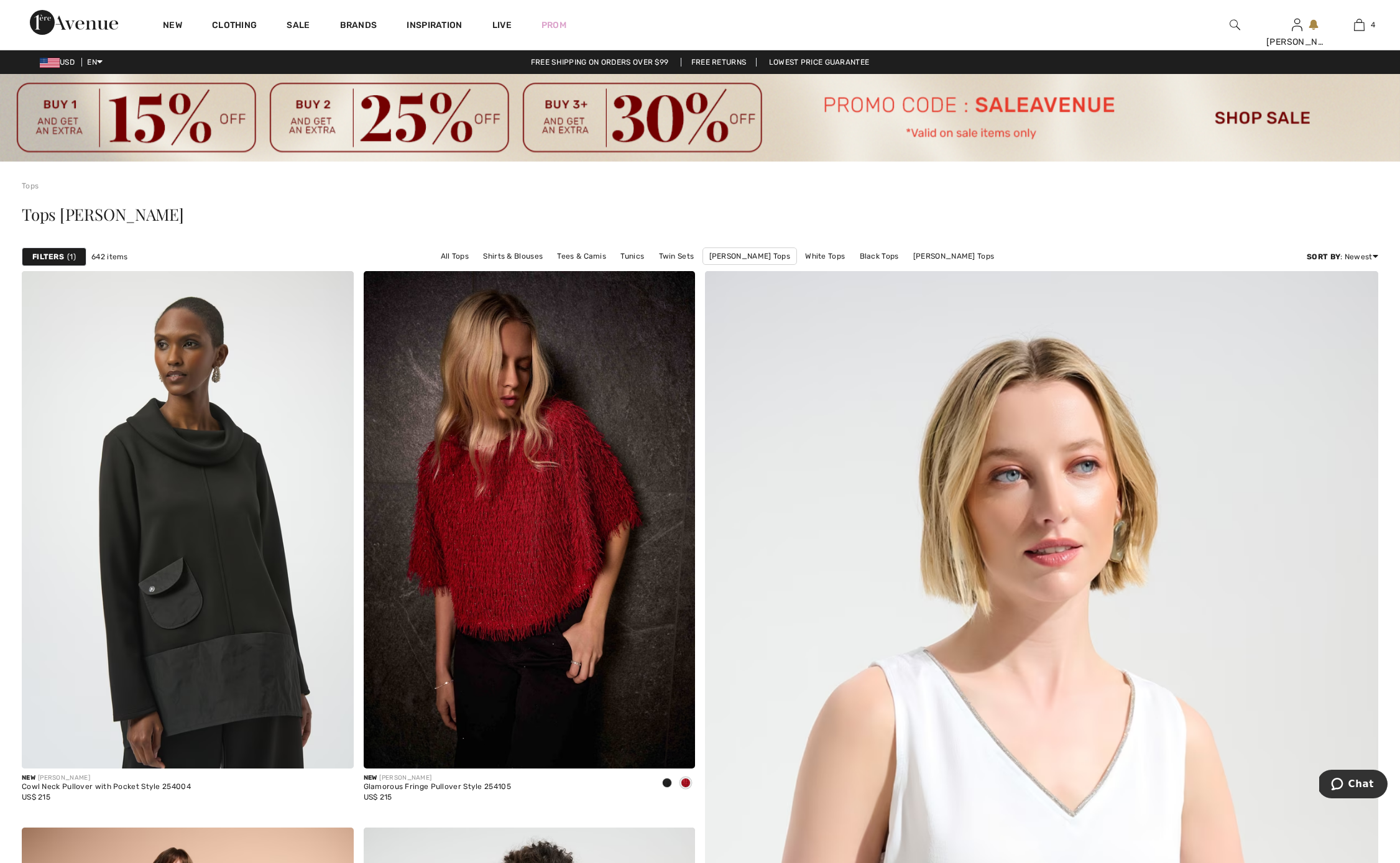
click at [51, 250] on div "Filters 1" at bounding box center [54, 257] width 64 height 18
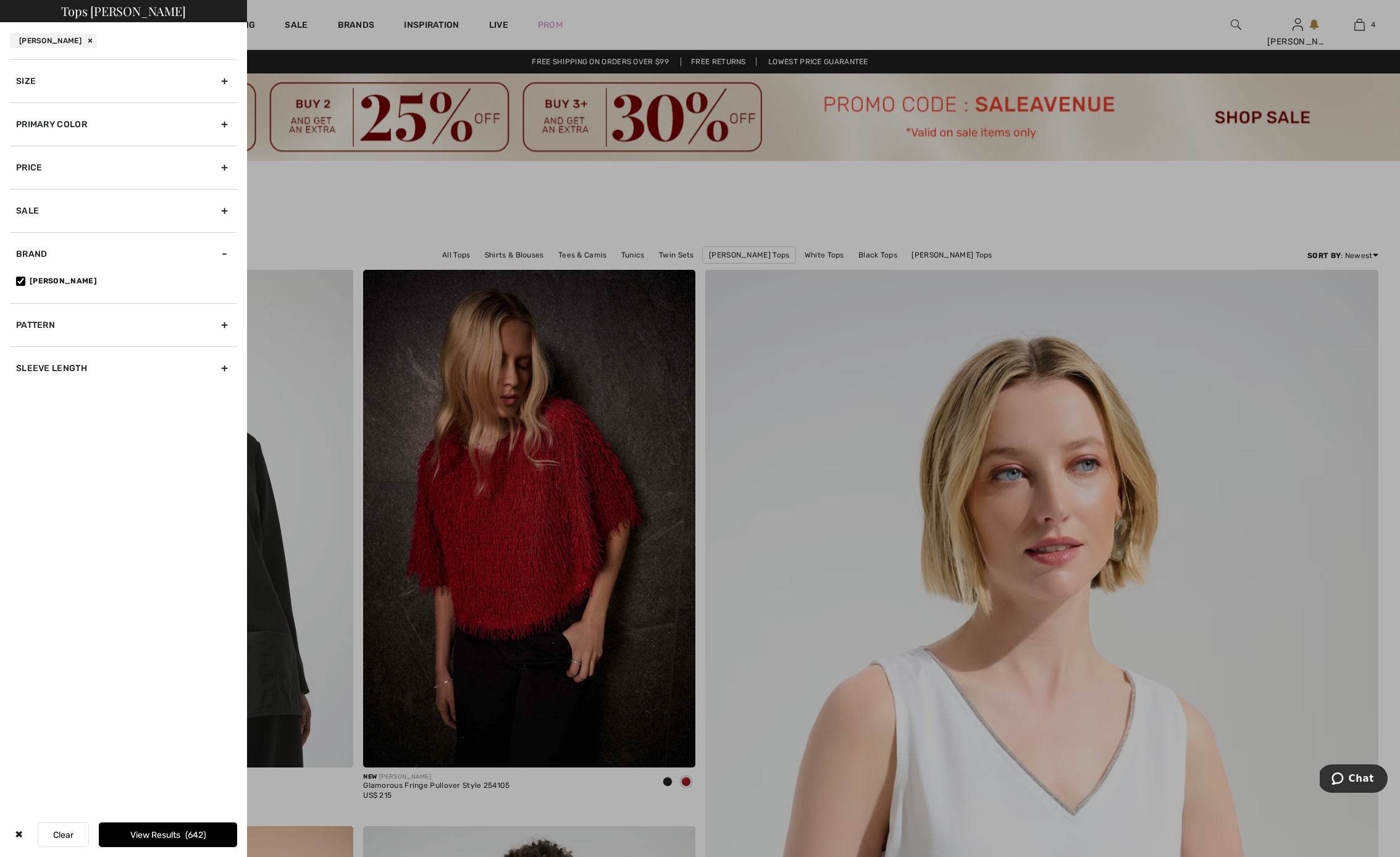
click at [224, 123] on div "Primary Color" at bounding box center [124, 124] width 228 height 43
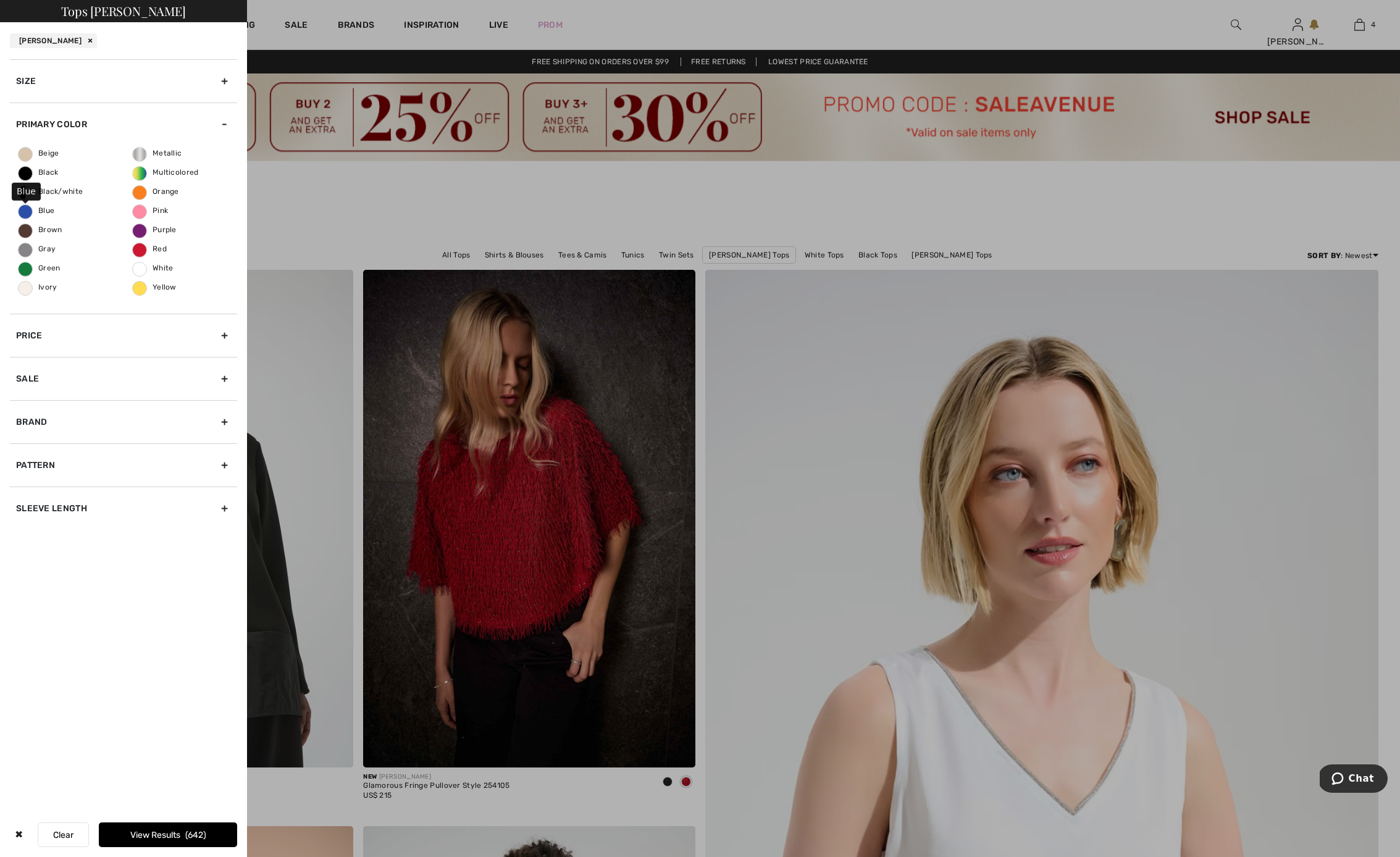
click at [44, 210] on span "Blue" at bounding box center [36, 210] width 36 height 8
click at [0, 0] on input "Blue" at bounding box center [0, 0] width 0 height 0
click at [153, 833] on button "View Results 142" at bounding box center [168, 835] width 138 height 25
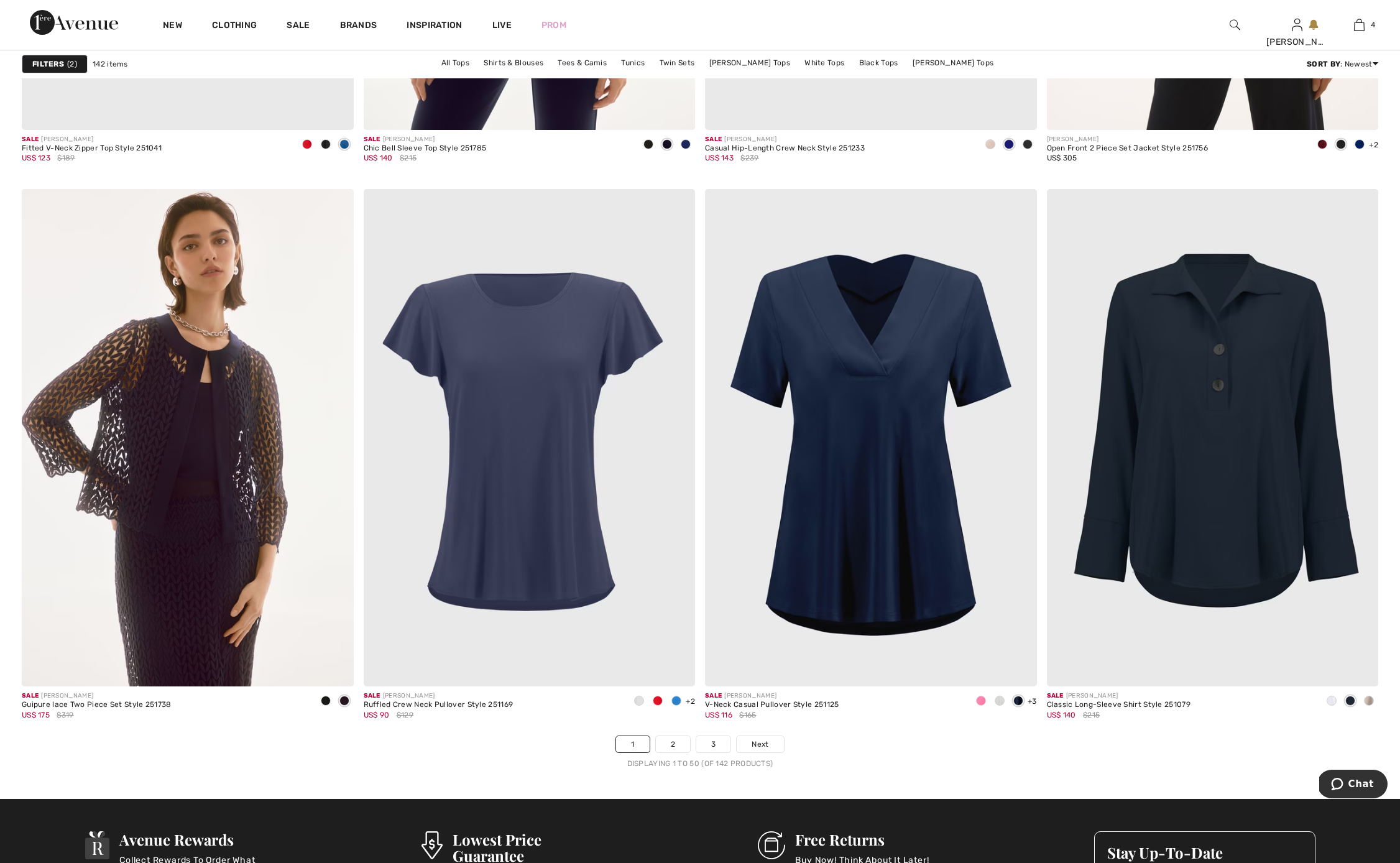
scroll to position [7929, 0]
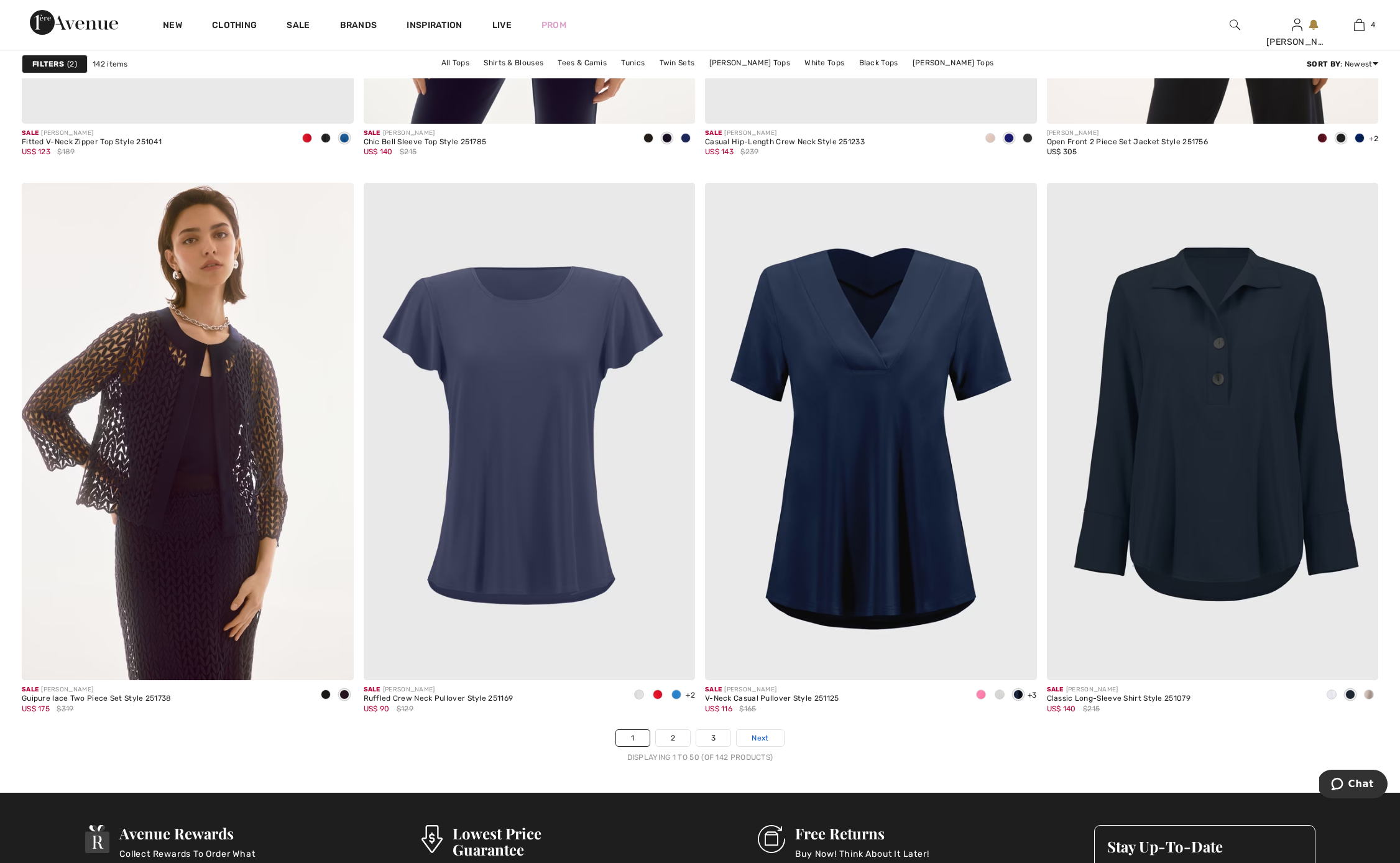
click at [761, 738] on span "Next" at bounding box center [760, 738] width 17 height 11
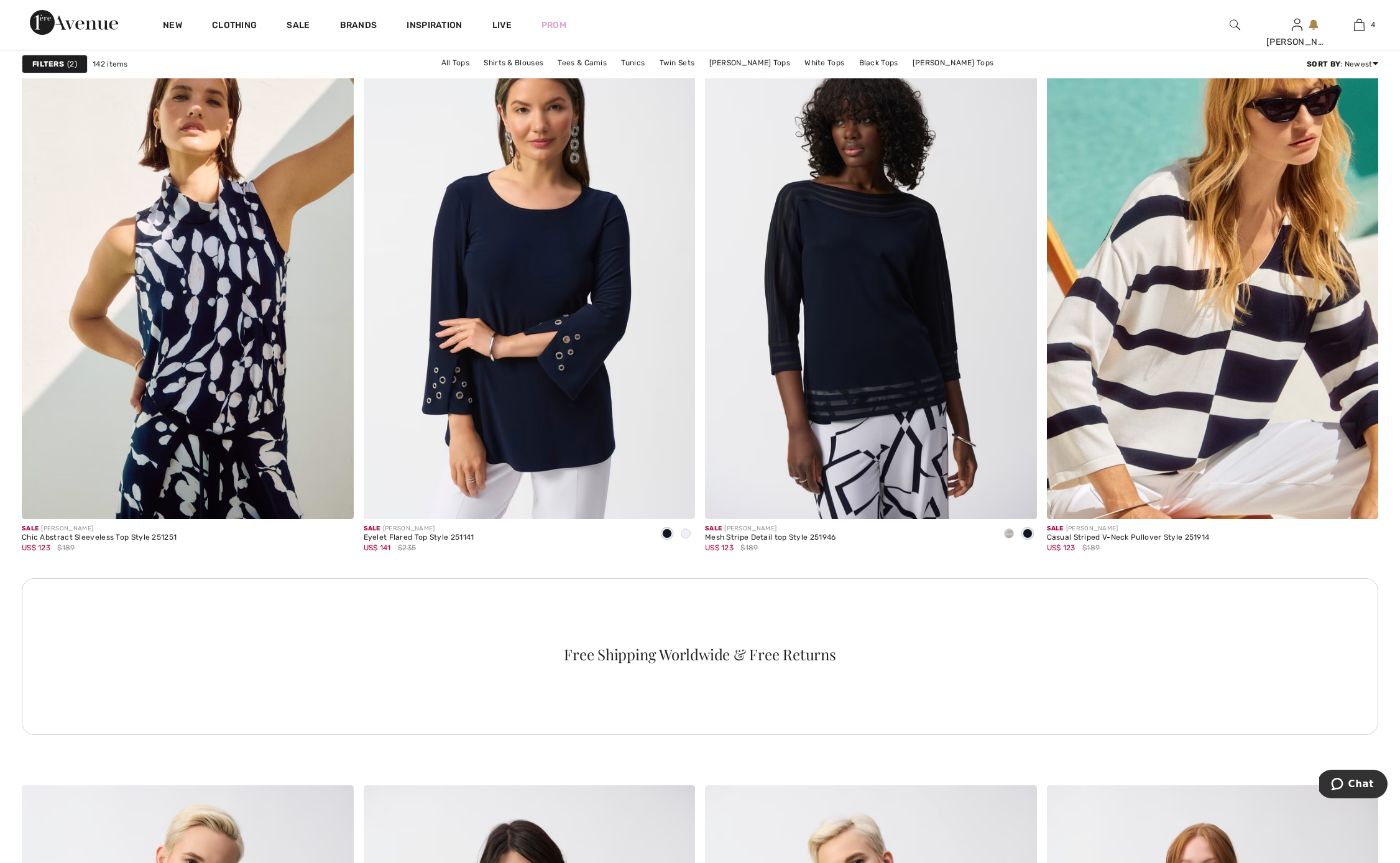
scroll to position [1912, 0]
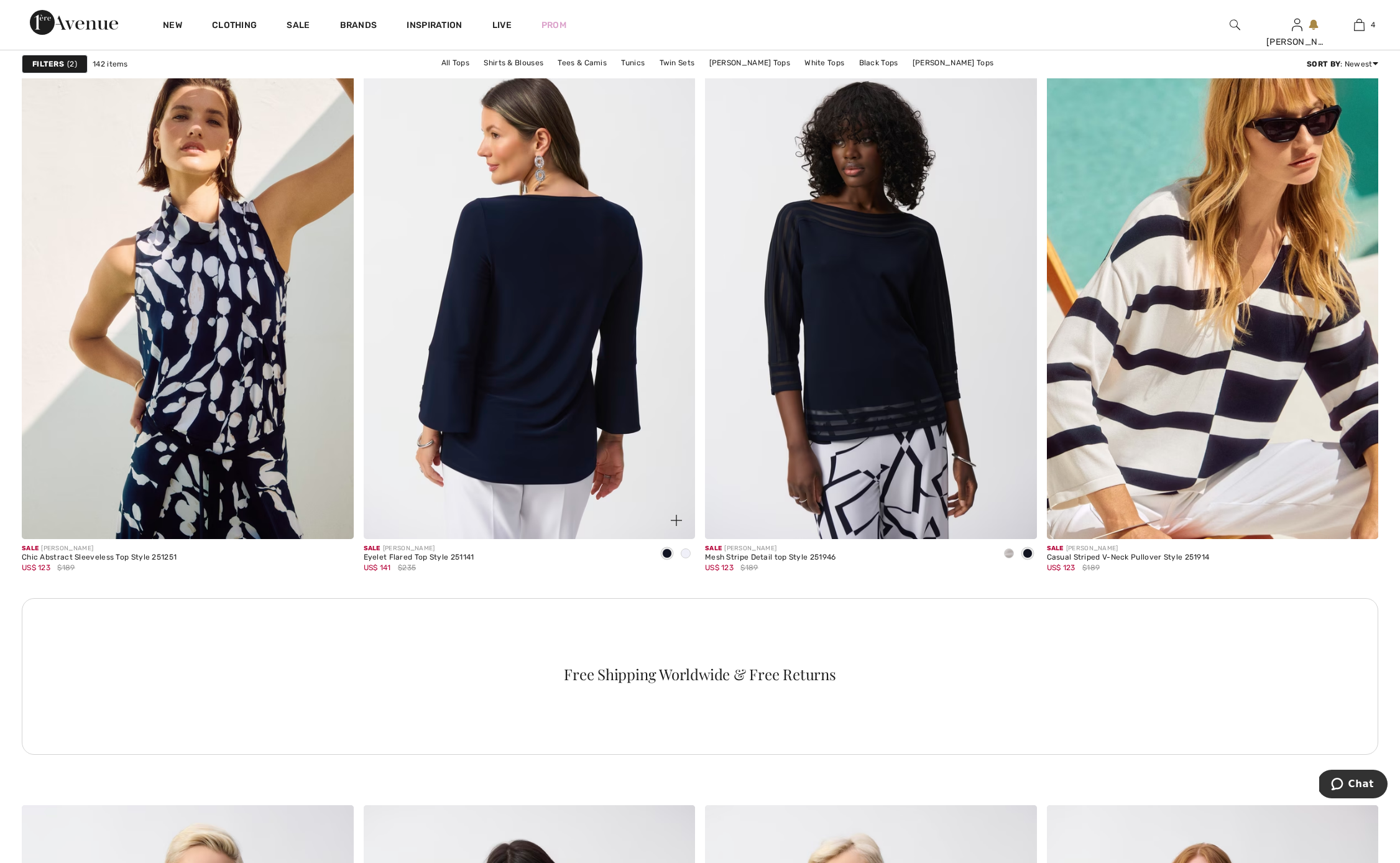
click at [585, 281] on img at bounding box center [529, 290] width 332 height 498
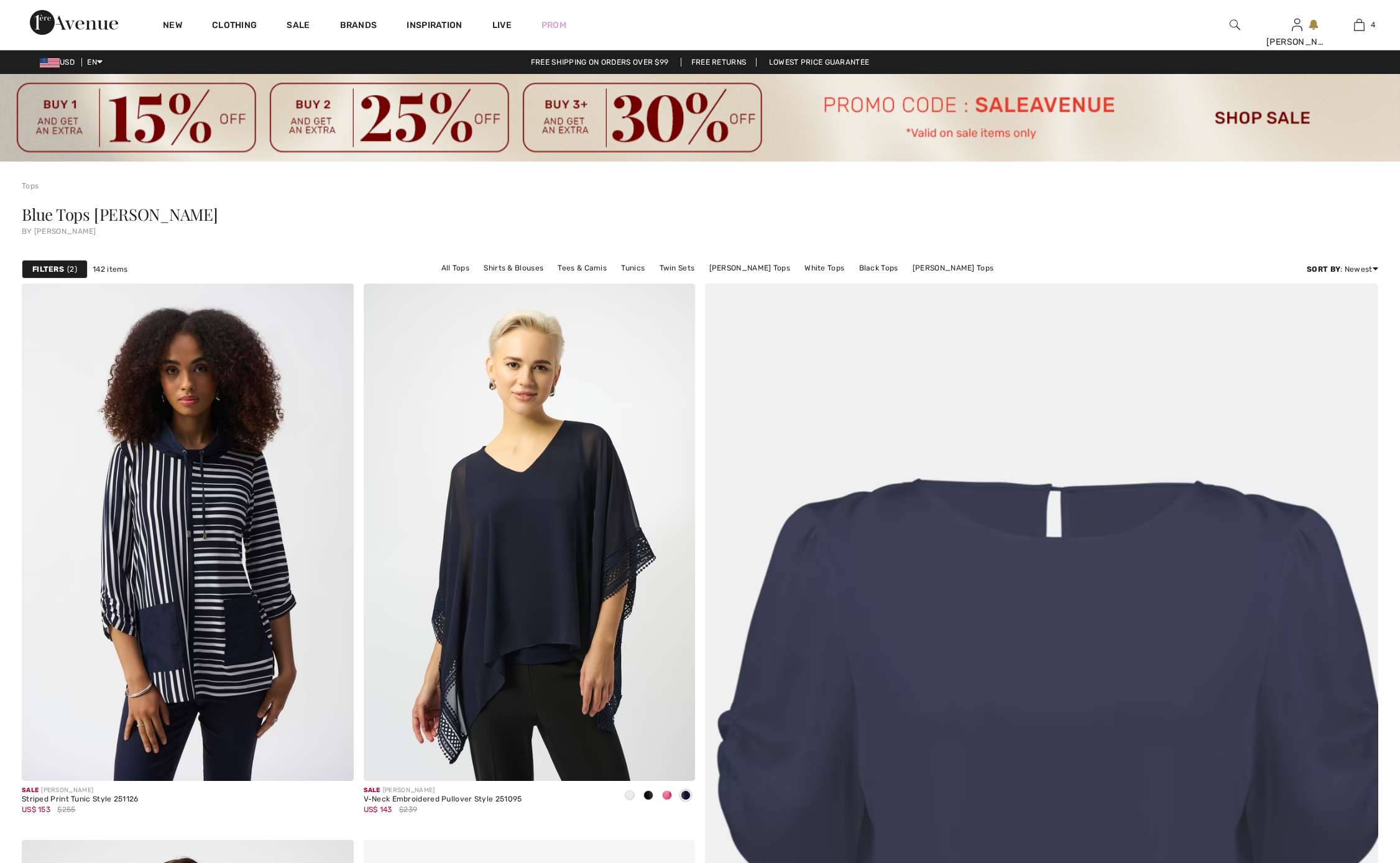
checkbox input "true"
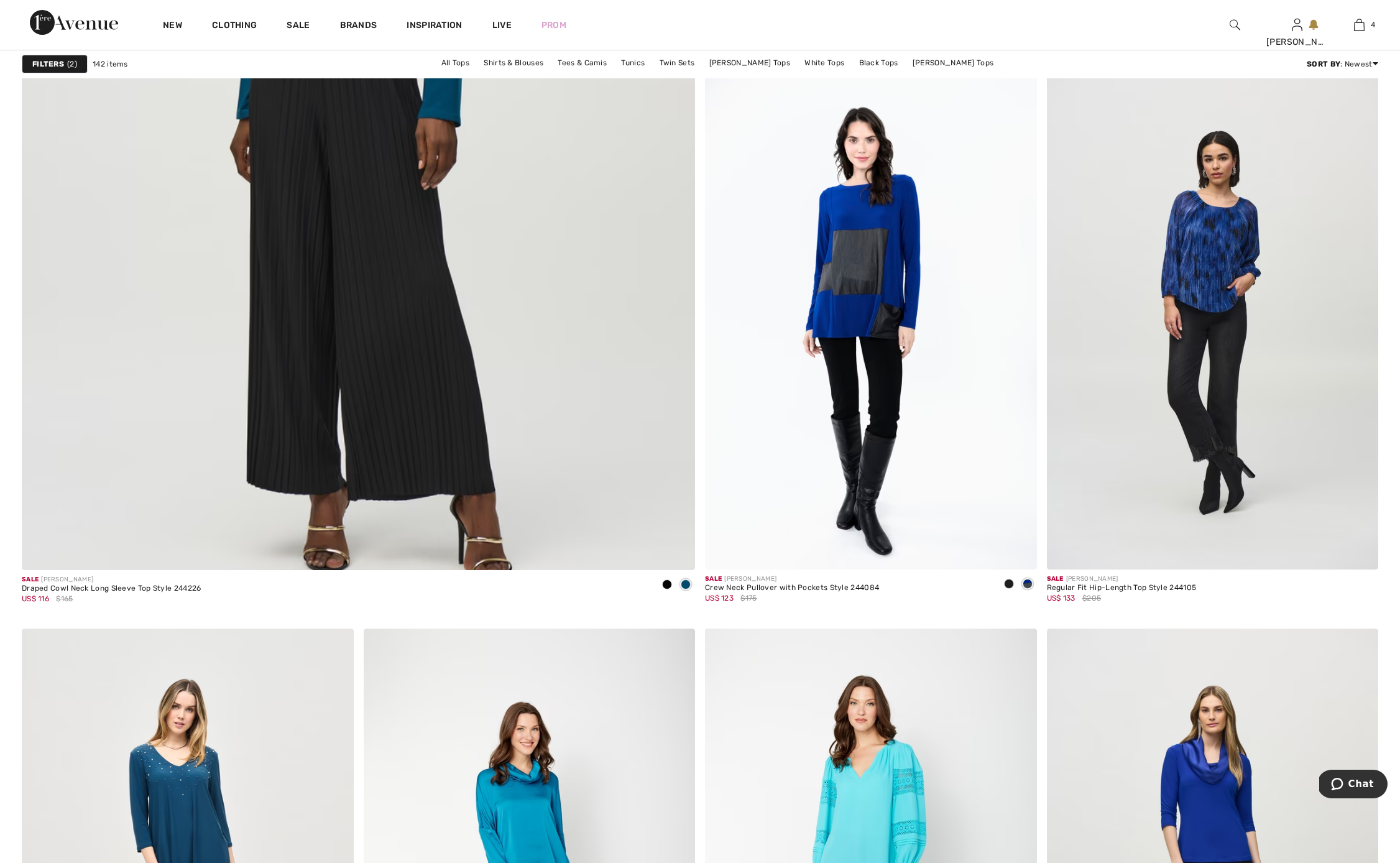
scroll to position [5031, 0]
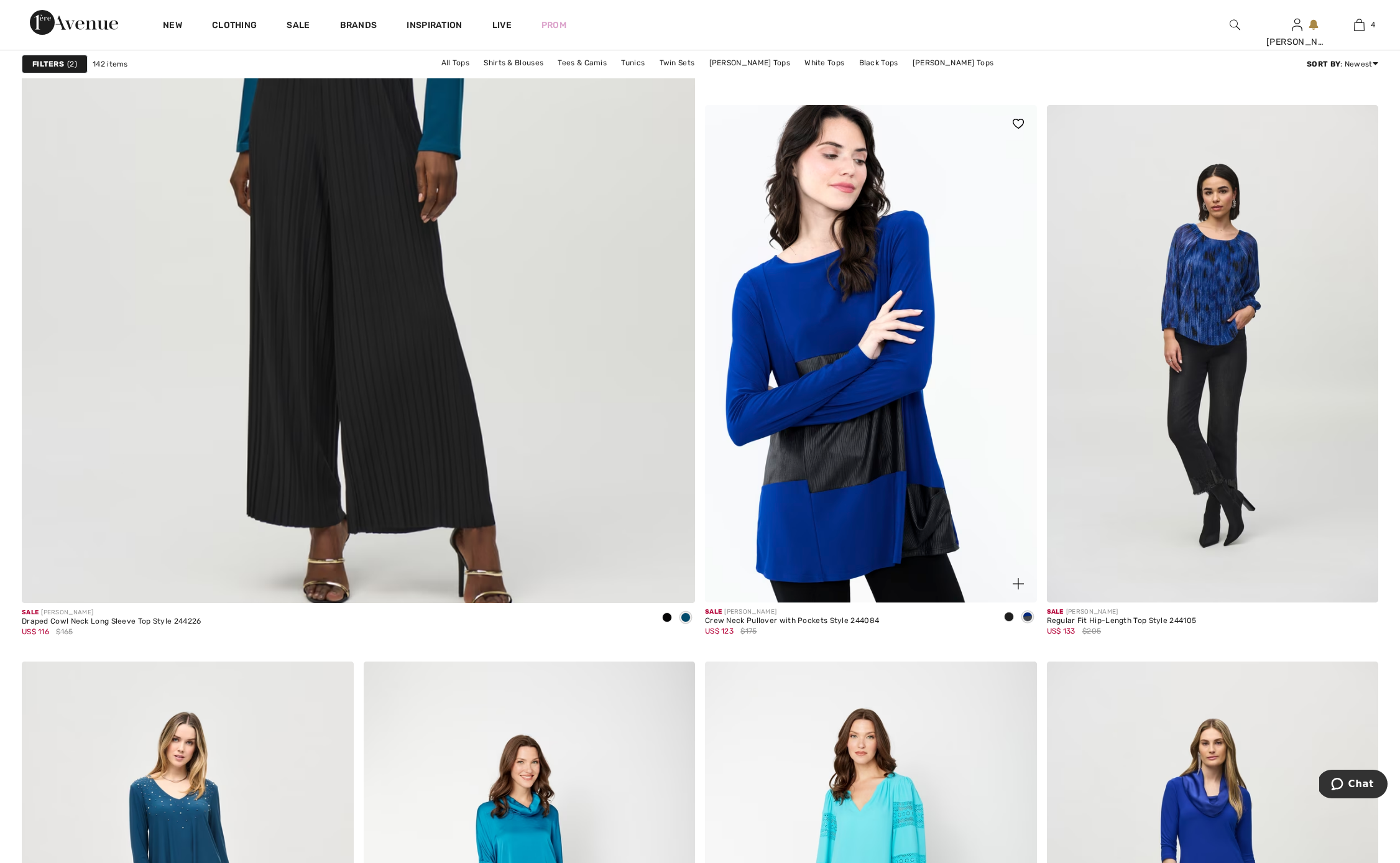
click at [881, 359] on img at bounding box center [871, 354] width 332 height 498
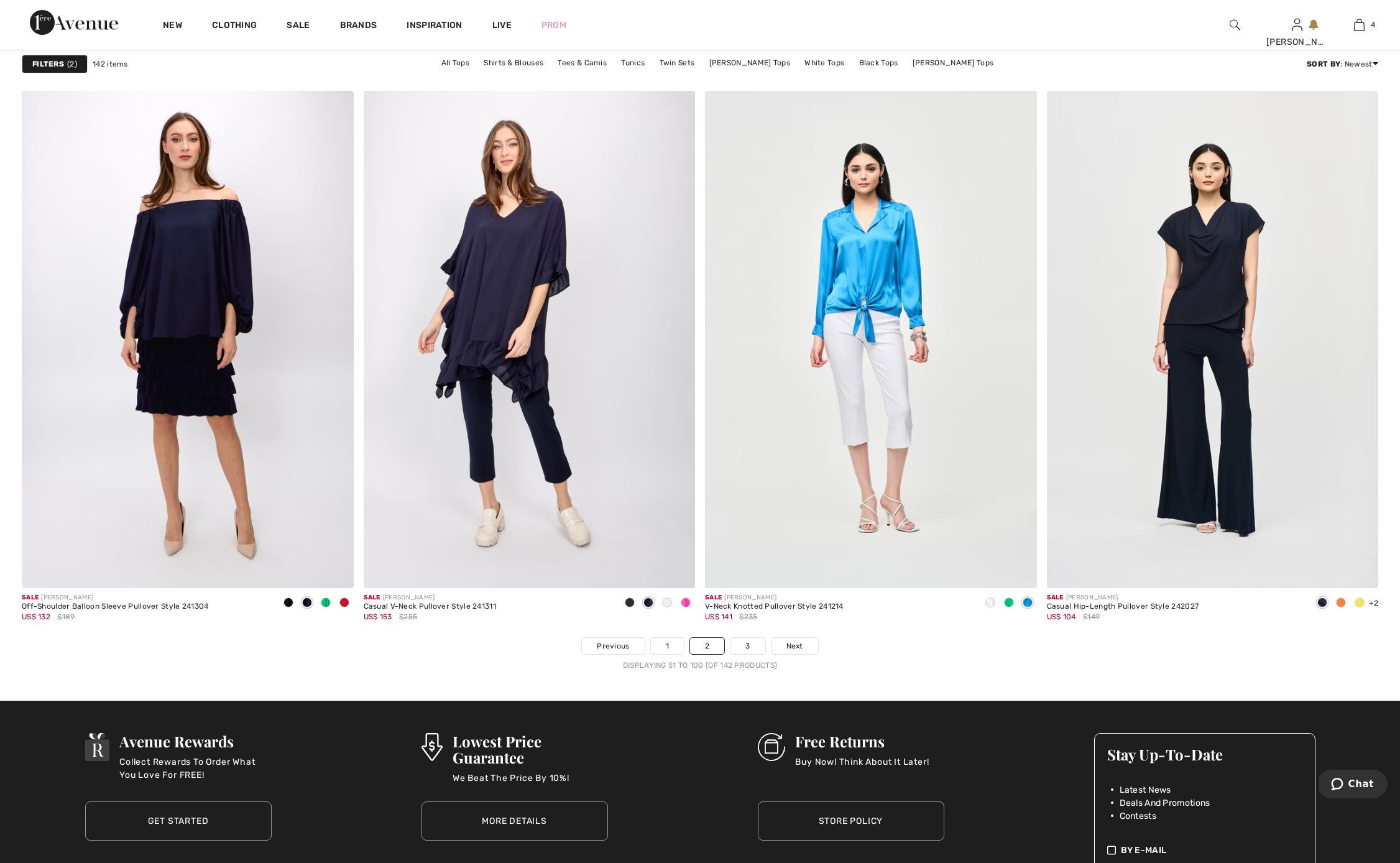
scroll to position [8075, 0]
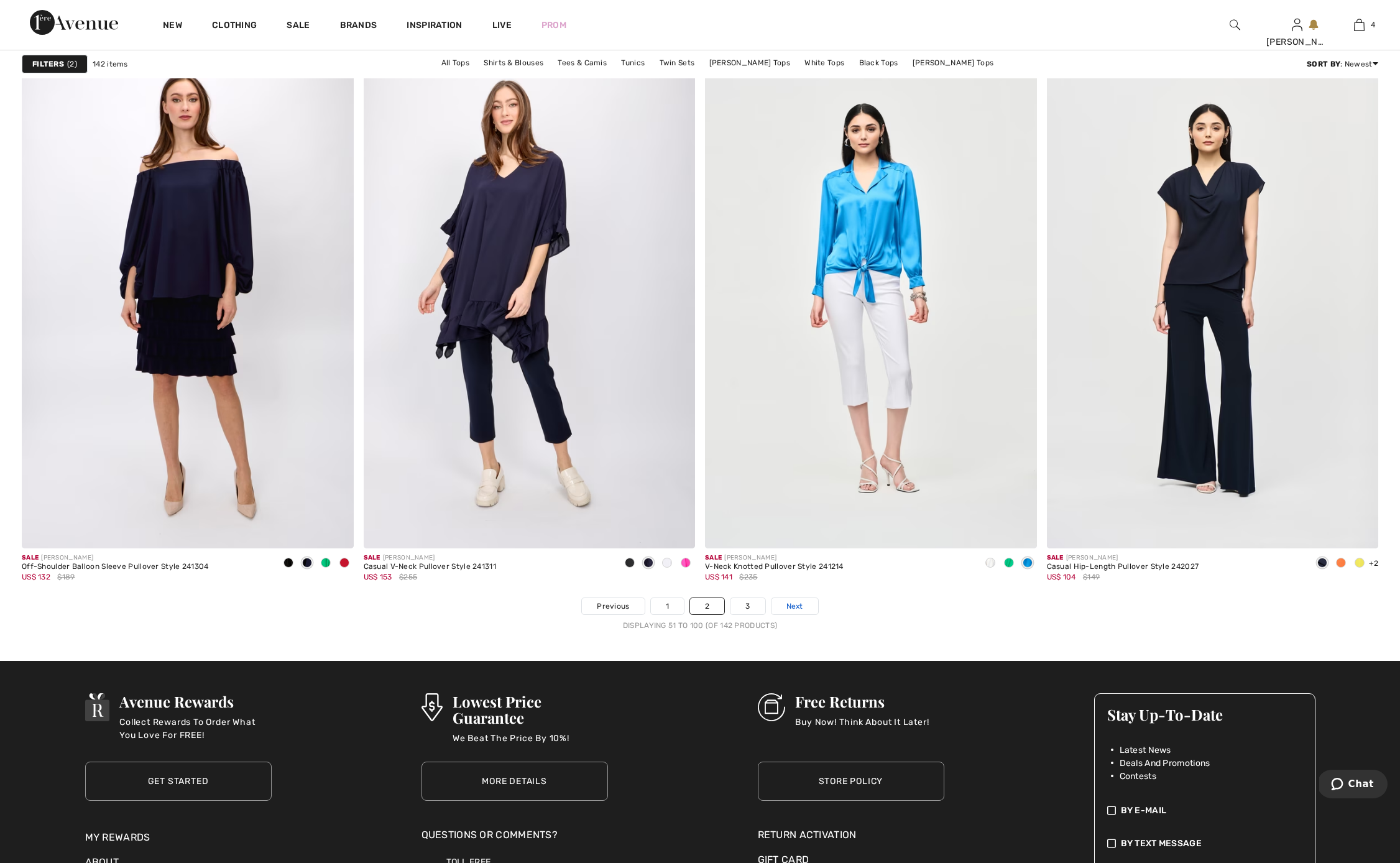
click at [800, 610] on span "Next" at bounding box center [795, 605] width 17 height 11
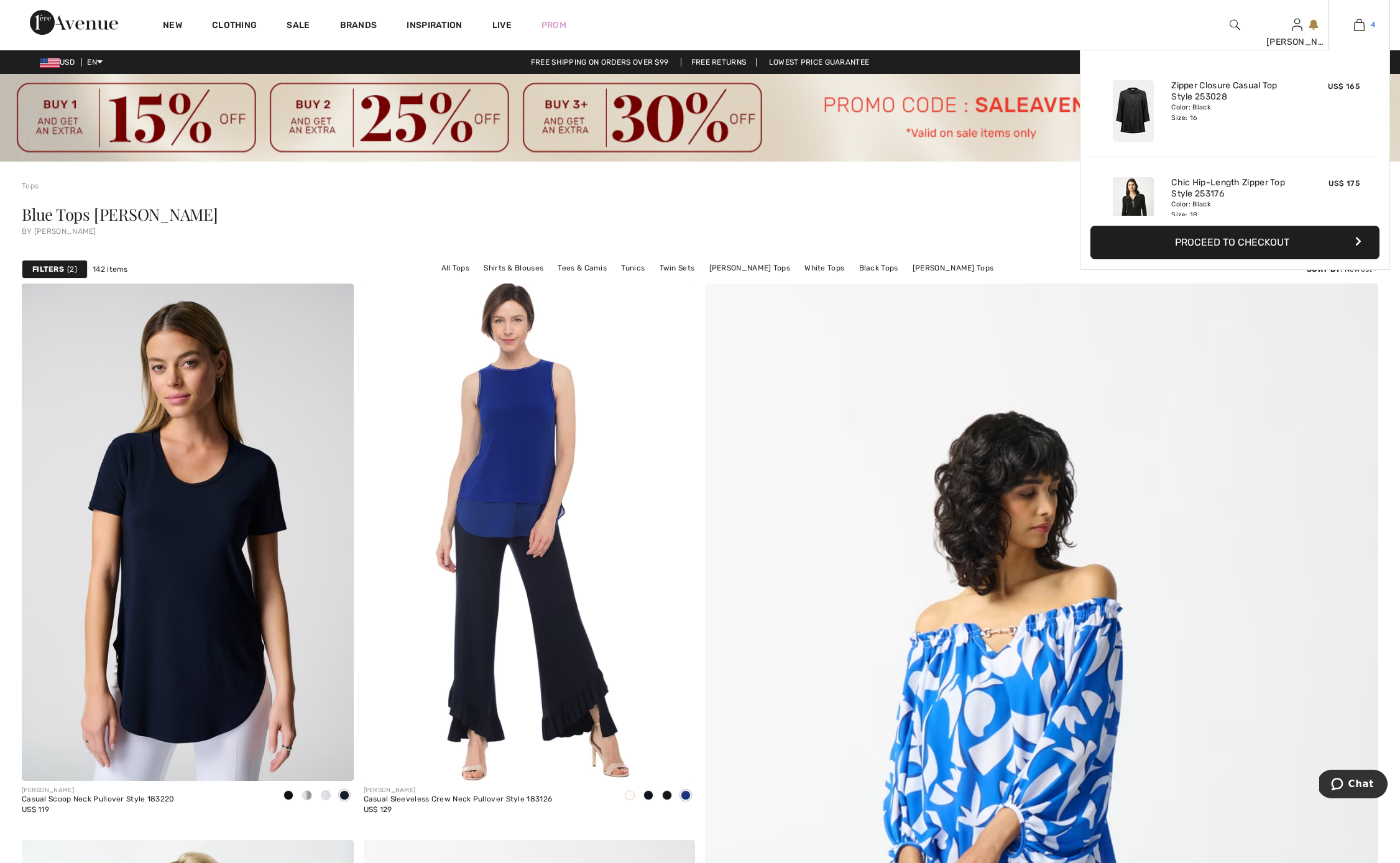
click at [1359, 21] on img at bounding box center [1359, 25] width 11 height 15
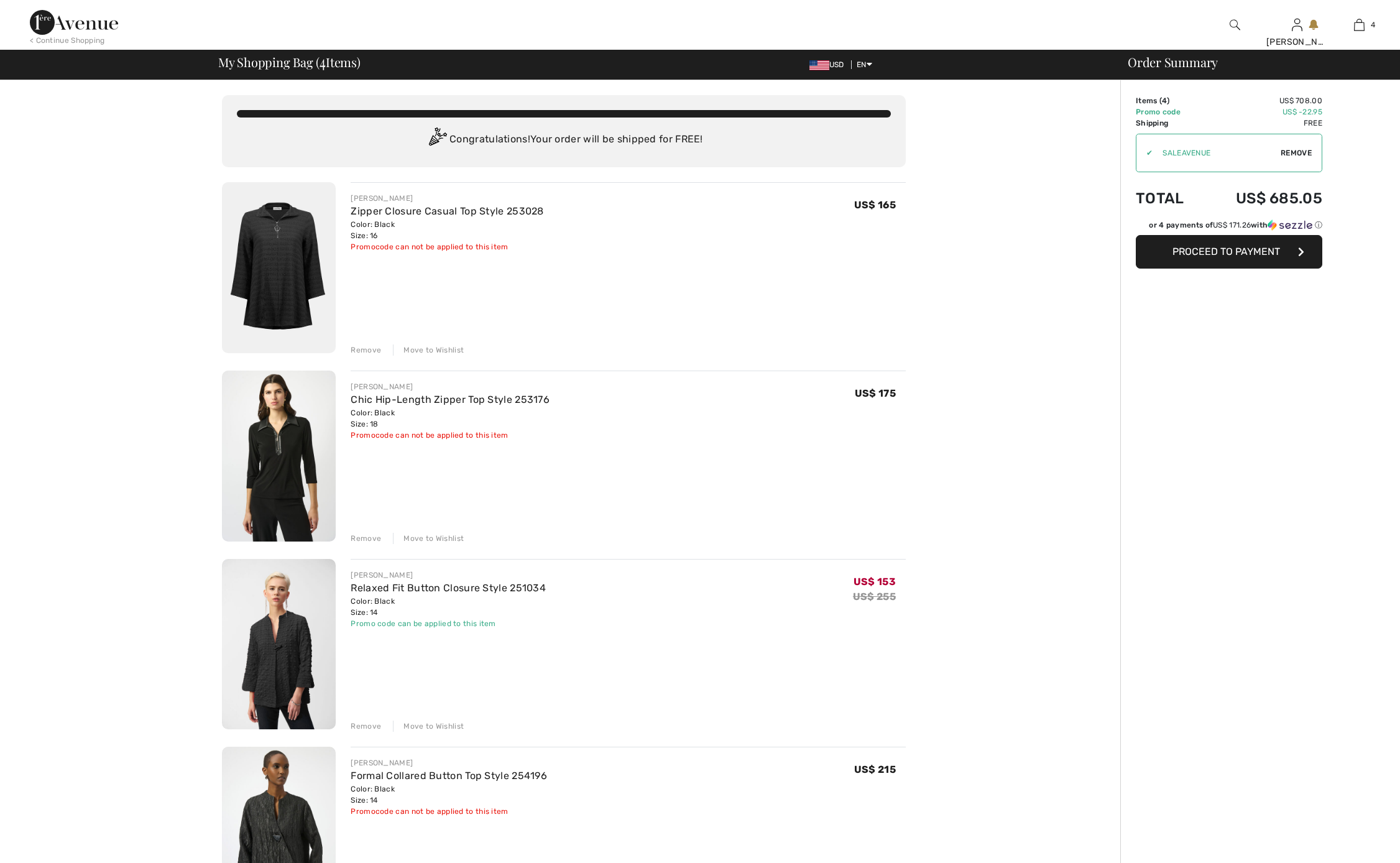
checkbox input "true"
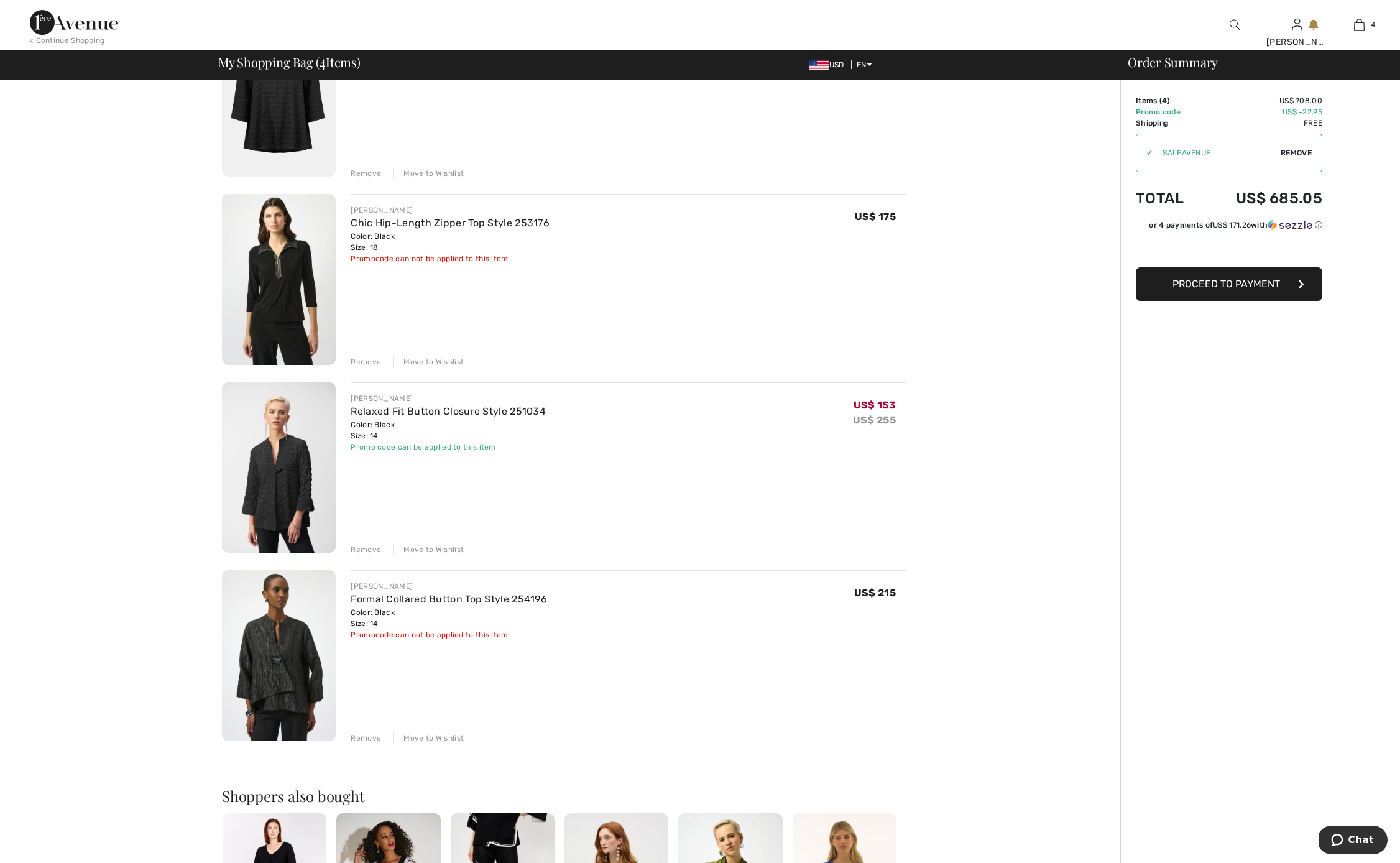
scroll to position [184, 0]
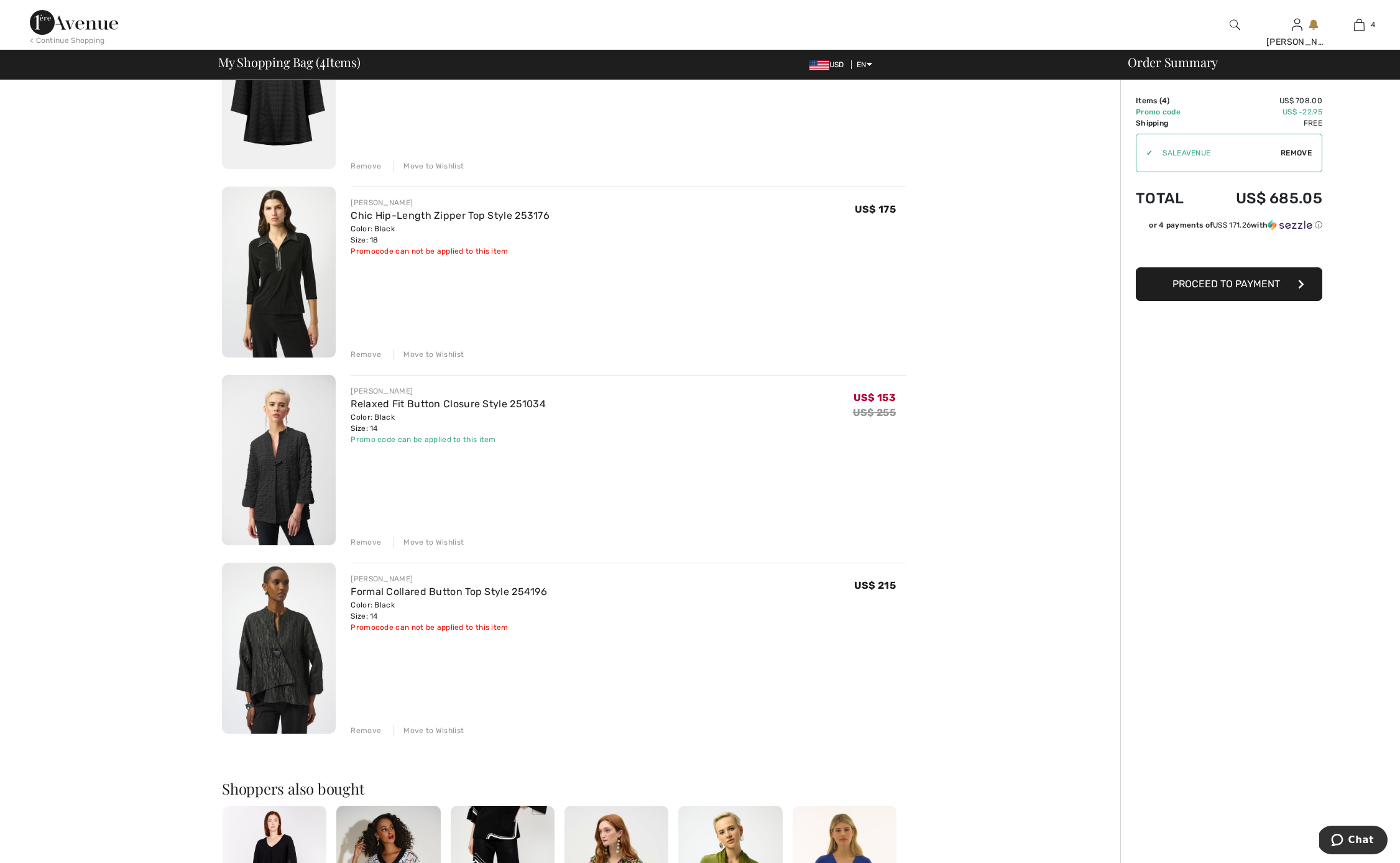
click at [420, 730] on div "Move to Wishlist" at bounding box center [428, 730] width 71 height 11
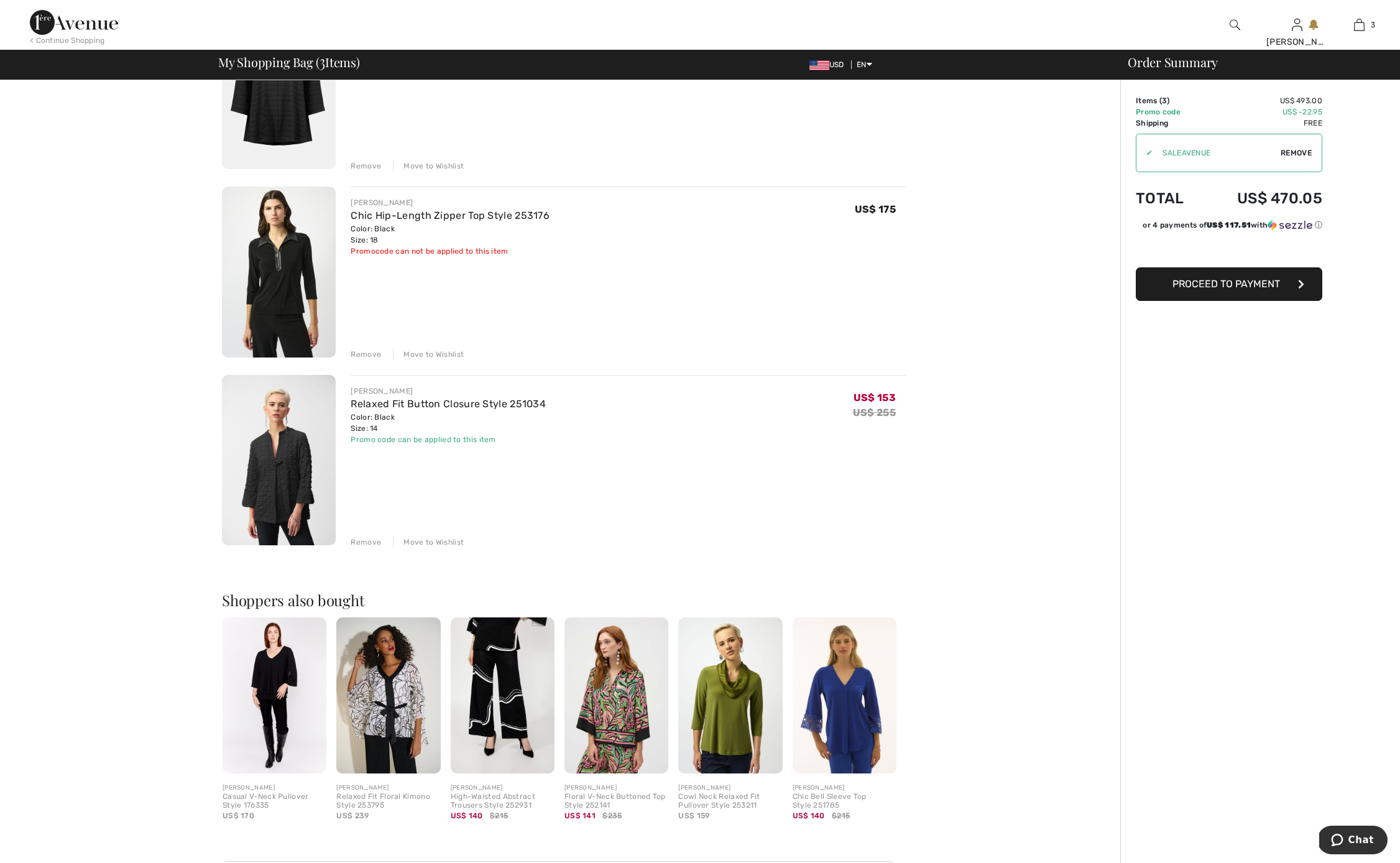
click at [1233, 284] on span "Proceed to Payment" at bounding box center [1226, 283] width 108 height 12
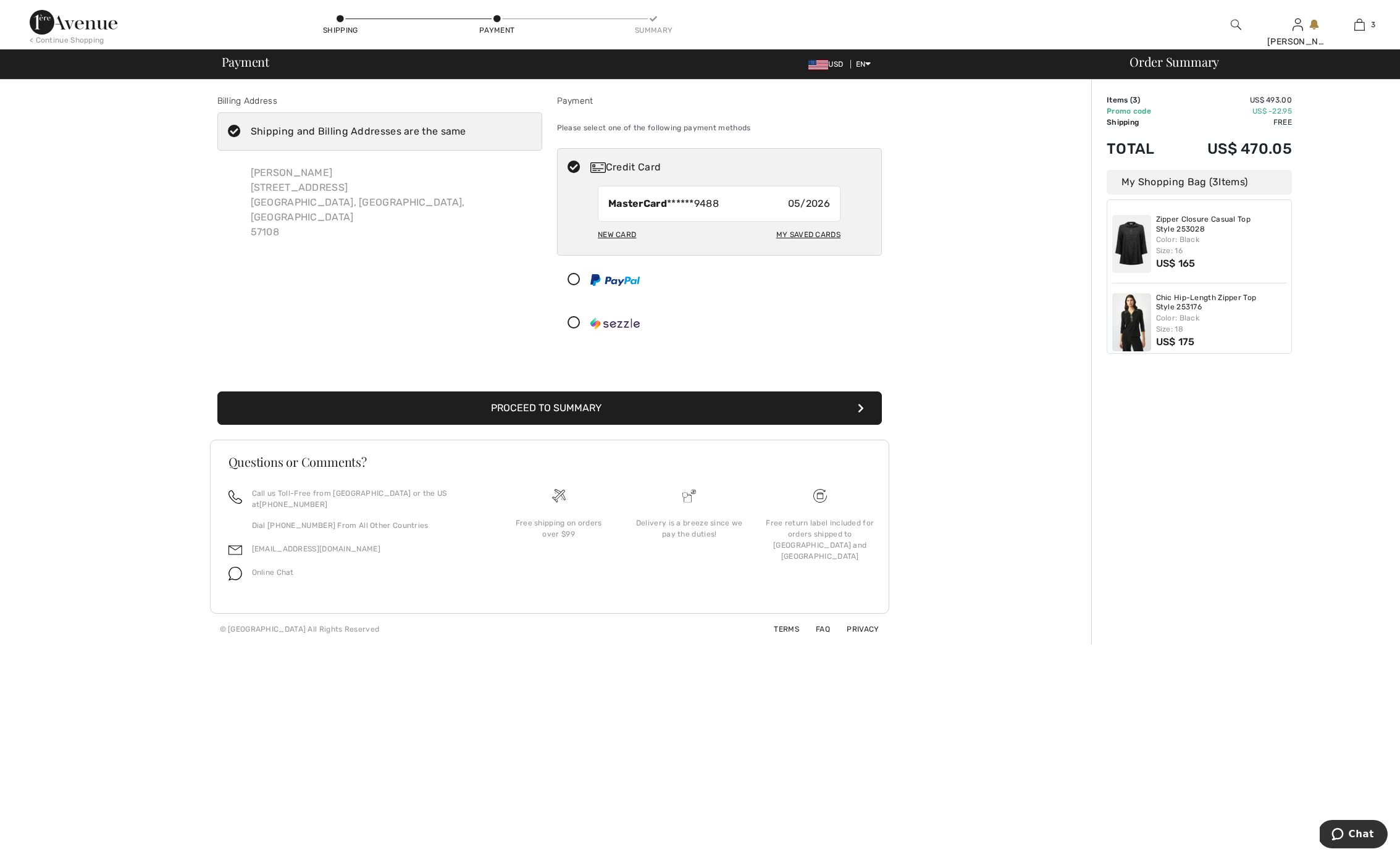
click at [564, 410] on button "Proceed to Summary" at bounding box center [550, 408] width 665 height 33
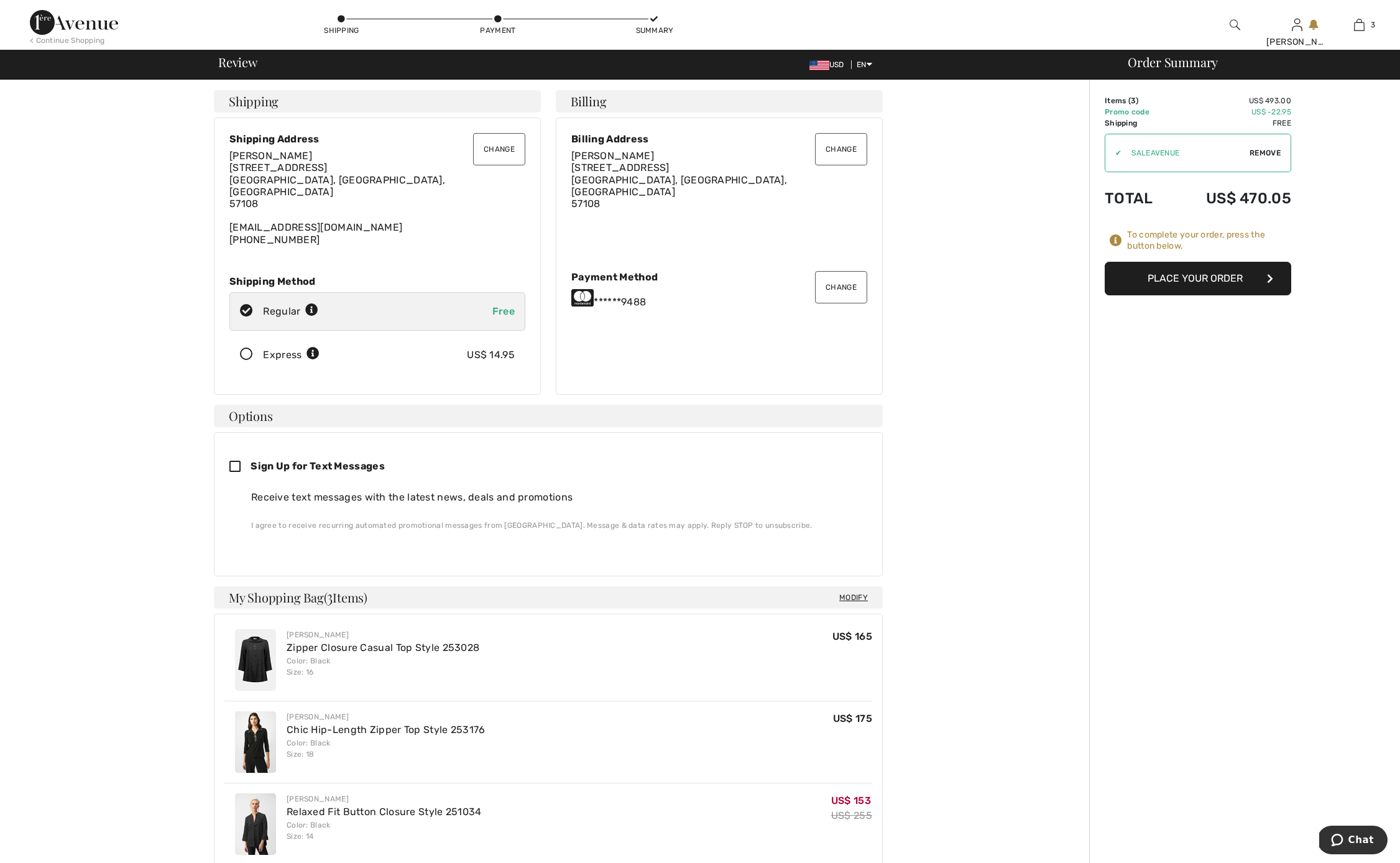
click at [1190, 278] on button "Place Your Order" at bounding box center [1198, 278] width 186 height 33
